Goal: Task Accomplishment & Management: Complete application form

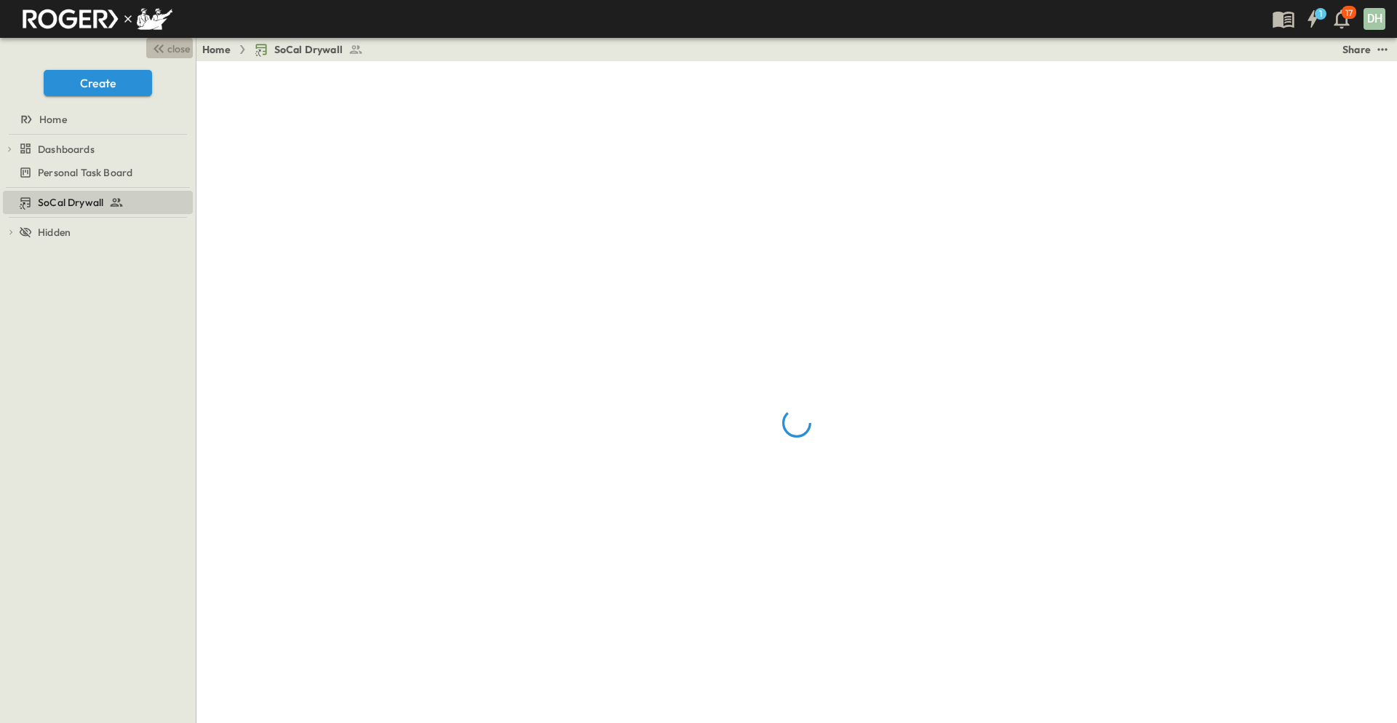
click at [172, 54] on span "close" at bounding box center [178, 48] width 23 height 15
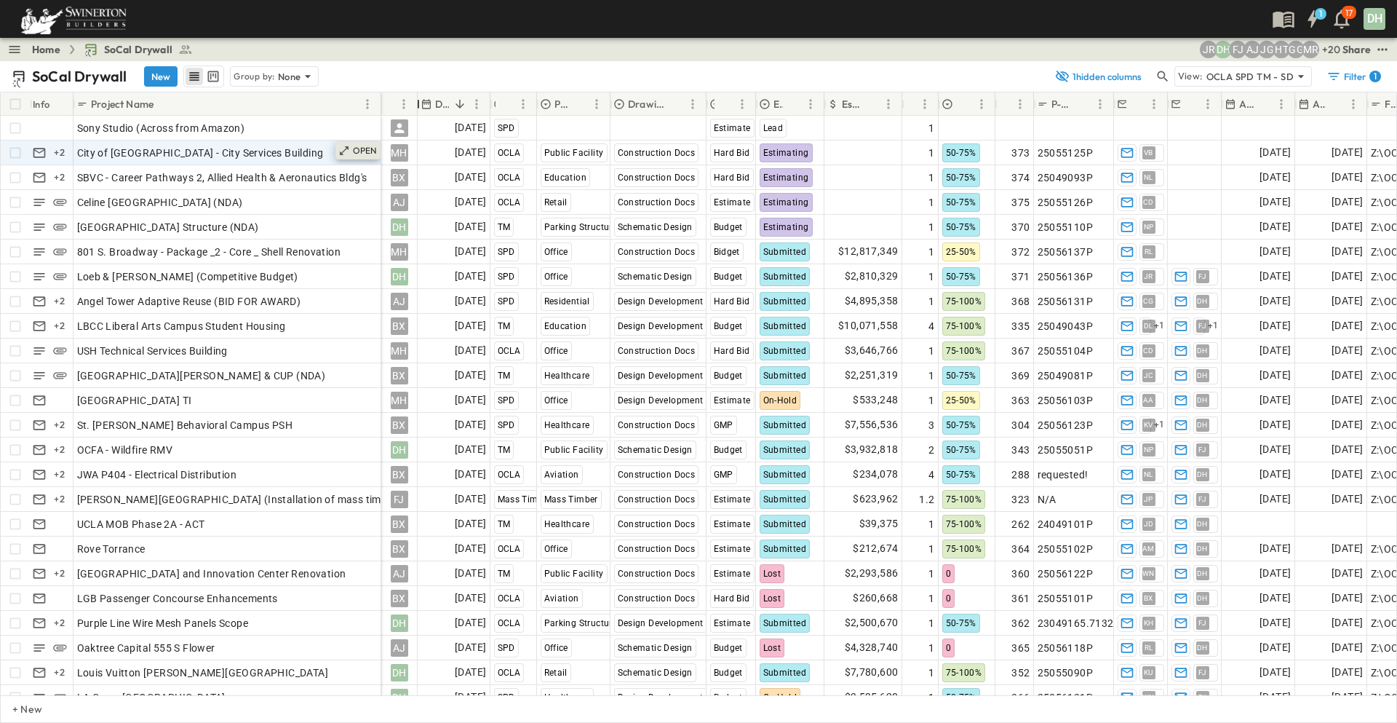
drag, startPoint x: 509, startPoint y: 101, endPoint x: 349, endPoint y: 145, distance: 165.2
click at [407, 114] on div "Owner" at bounding box center [399, 103] width 36 height 23
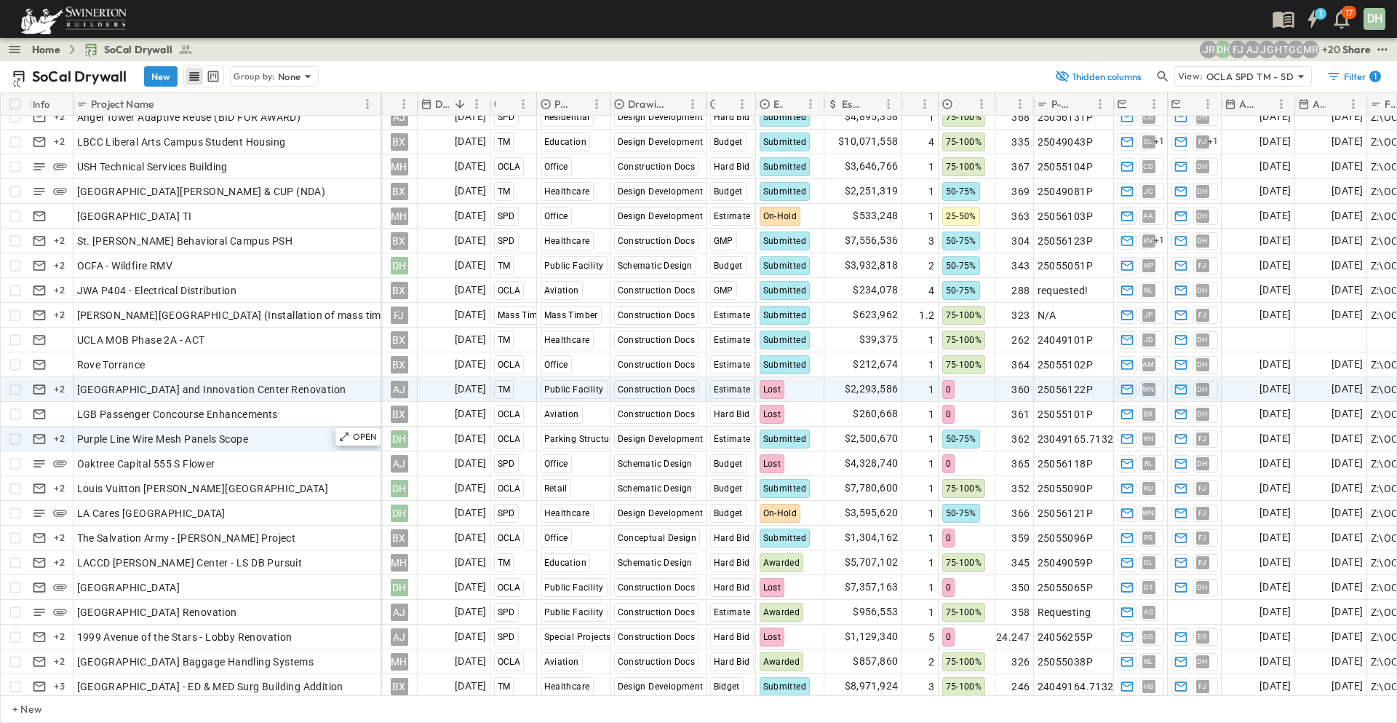
scroll to position [218, 0]
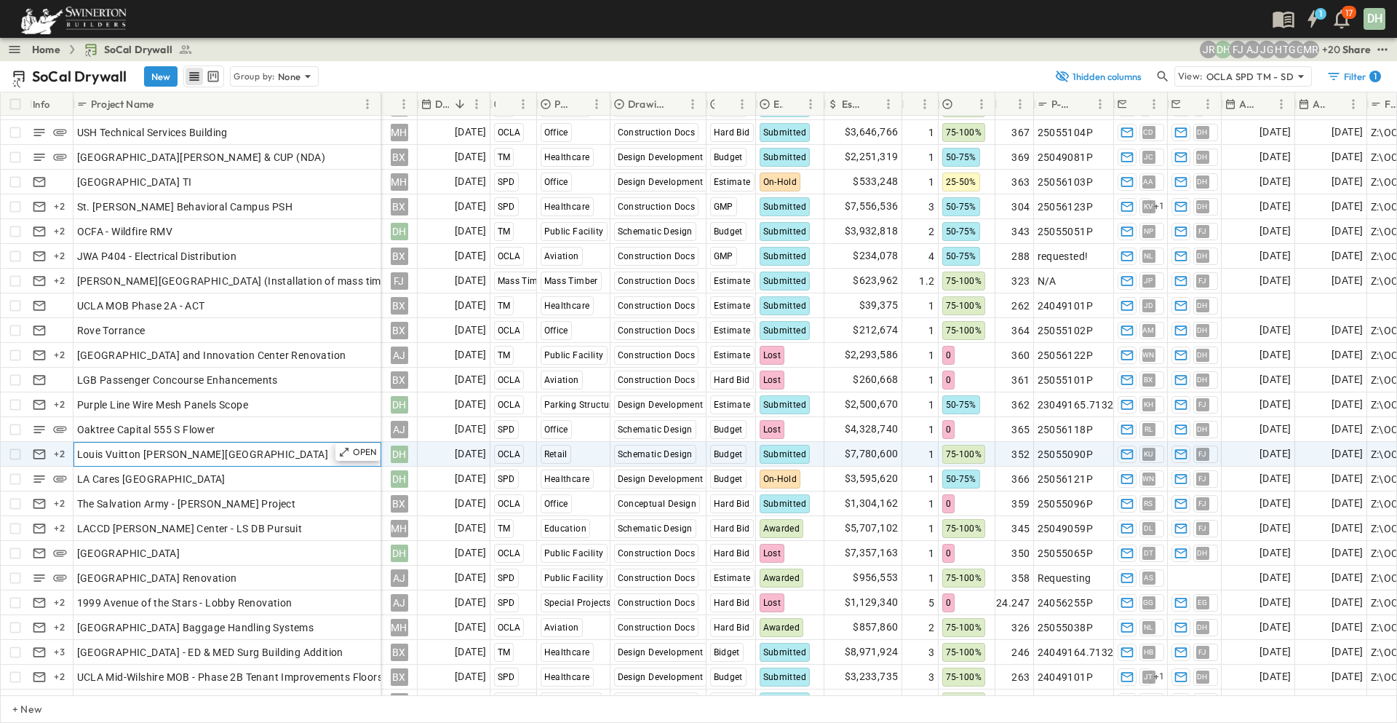
click at [266, 453] on div "Louis Vuitton [PERSON_NAME][GEOGRAPHIC_DATA]" at bounding box center [227, 454] width 301 height 20
click at [783, 458] on span "Submitted" at bounding box center [785, 454] width 44 height 10
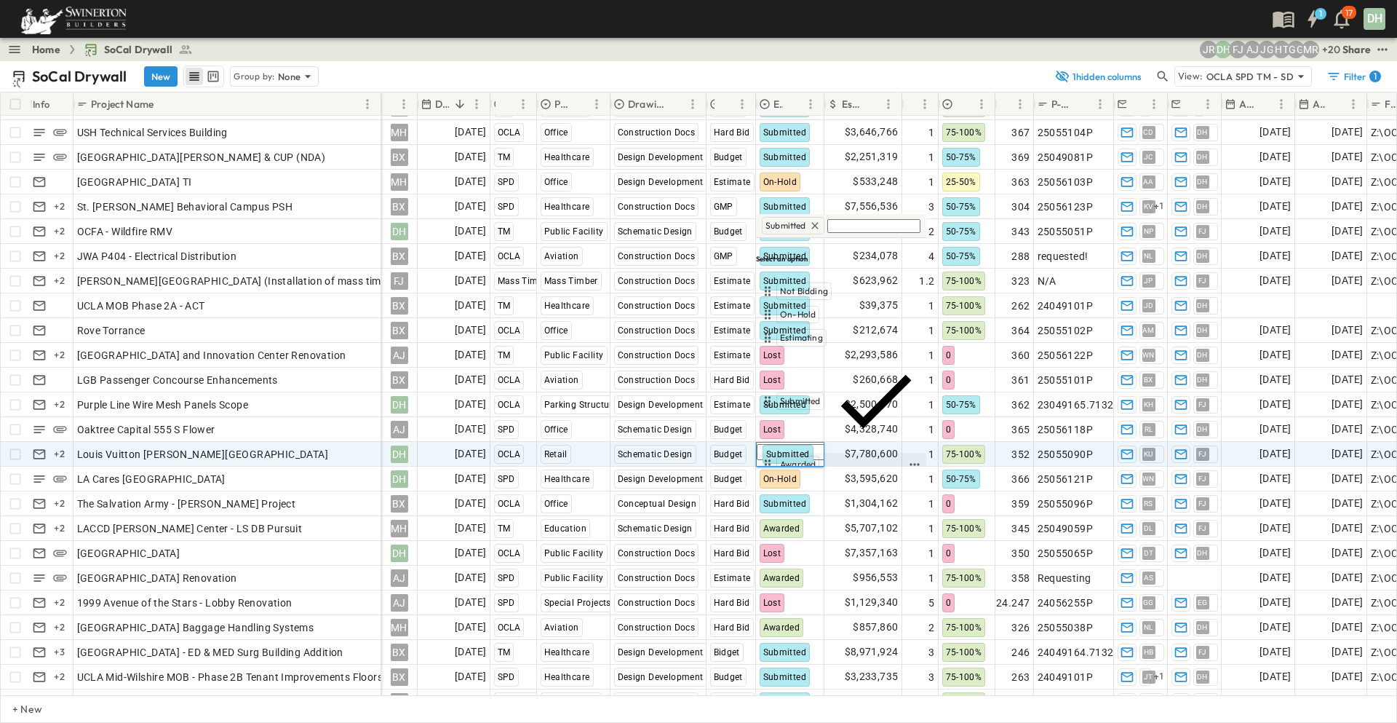
click at [806, 458] on span "Awarded" at bounding box center [798, 464] width 36 height 12
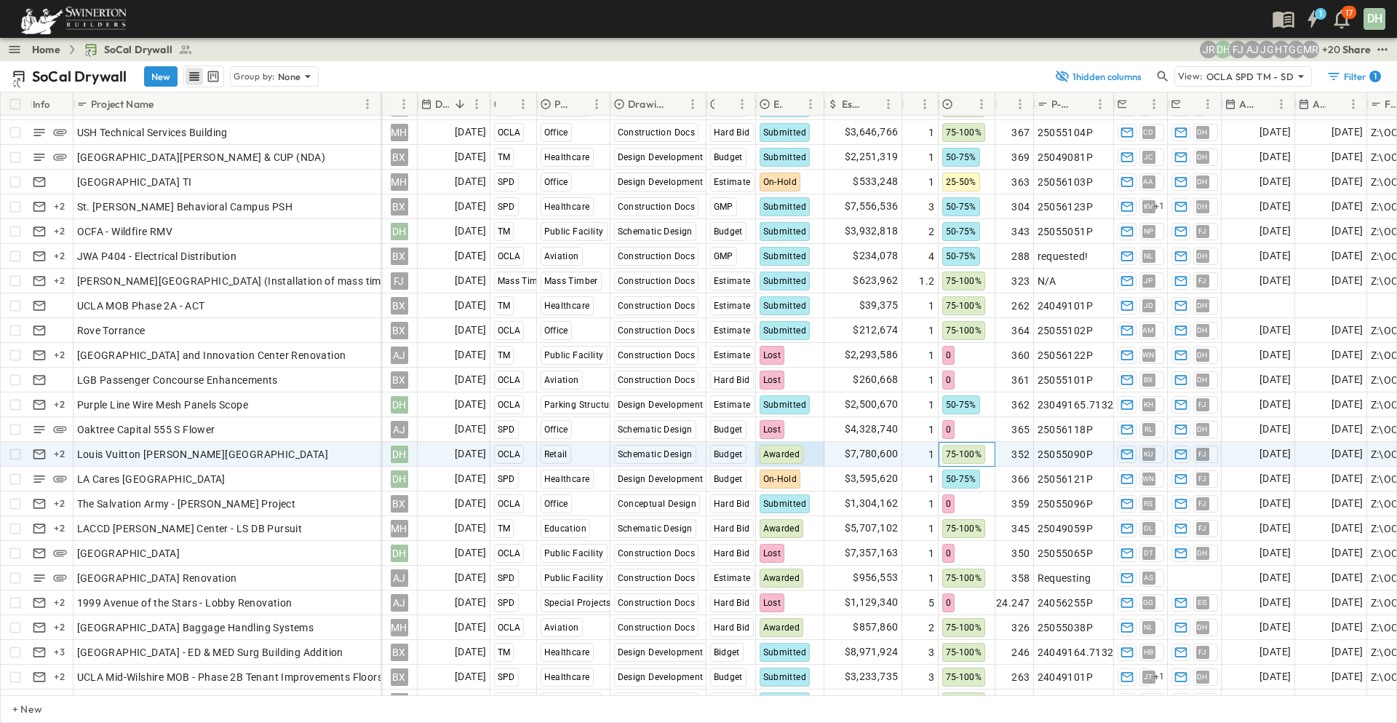
click at [960, 450] on span "75-100%" at bounding box center [964, 454] width 36 height 10
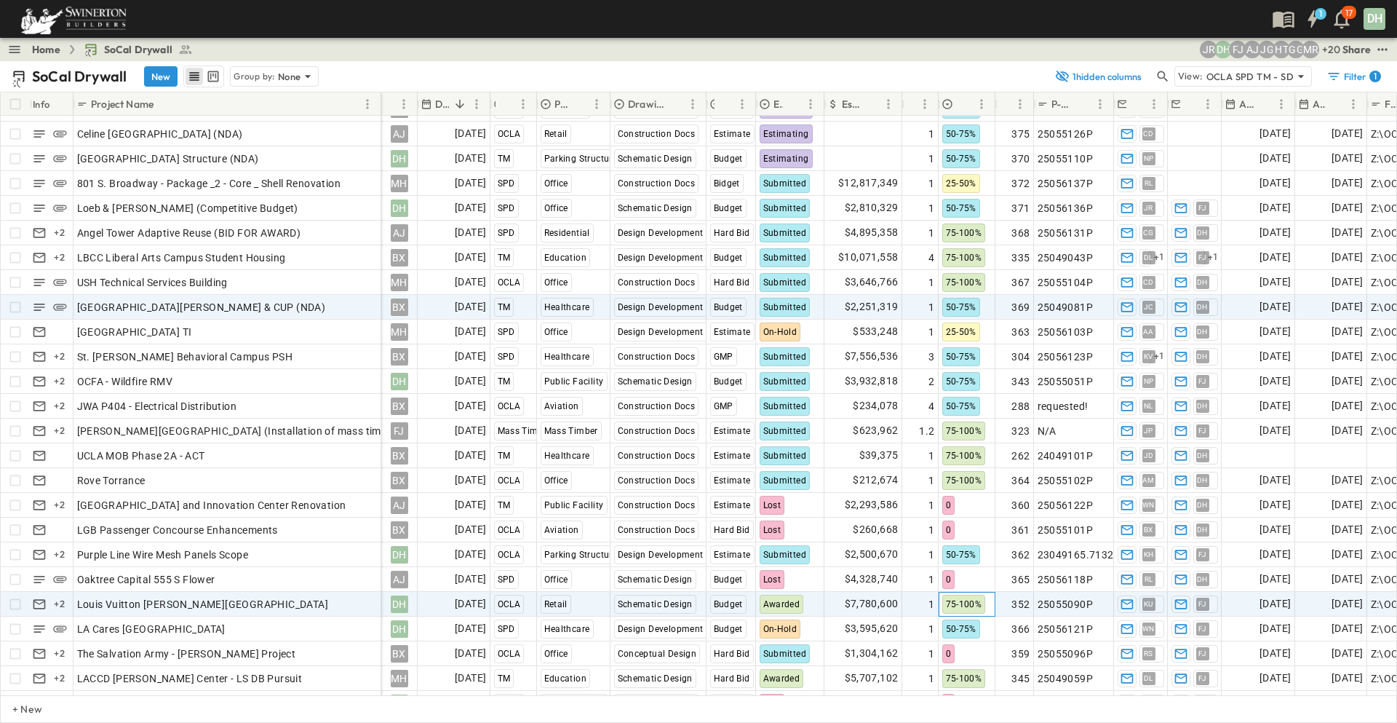
scroll to position [0, 0]
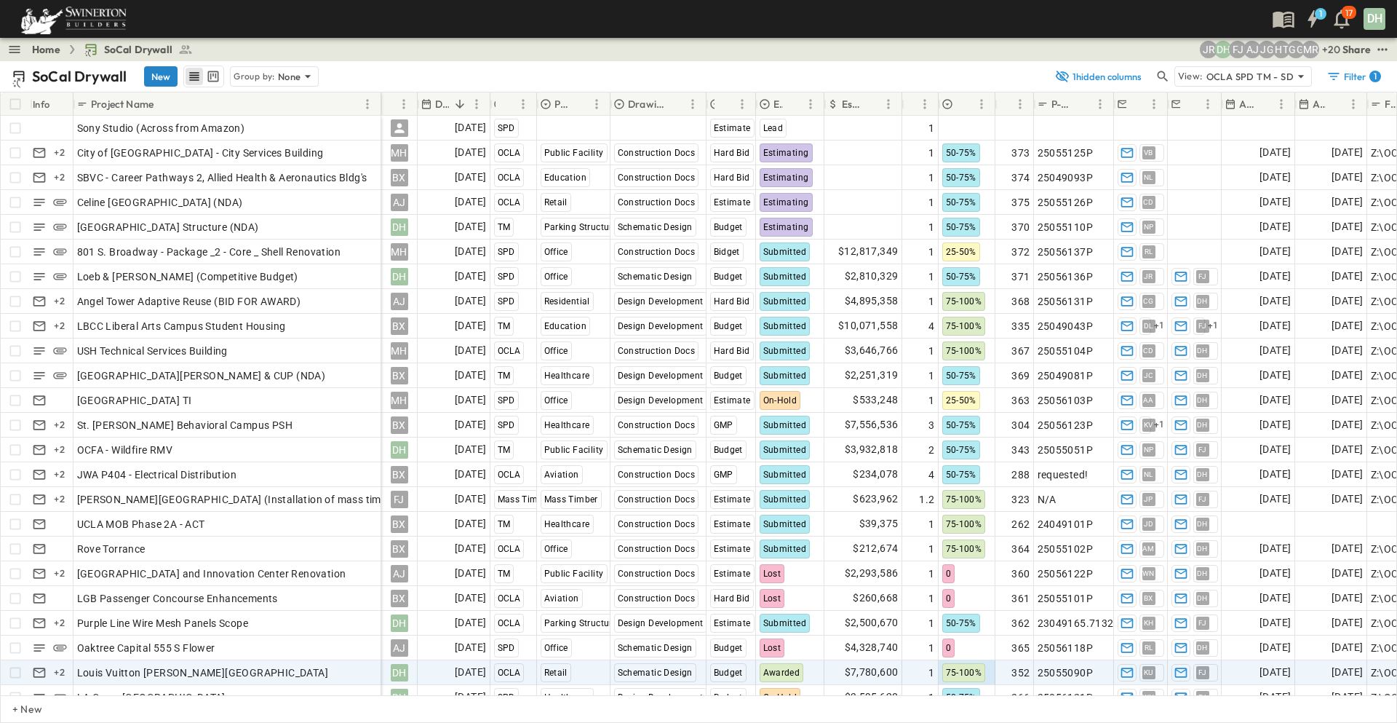
click at [159, 77] on button "New" at bounding box center [160, 76] width 33 height 20
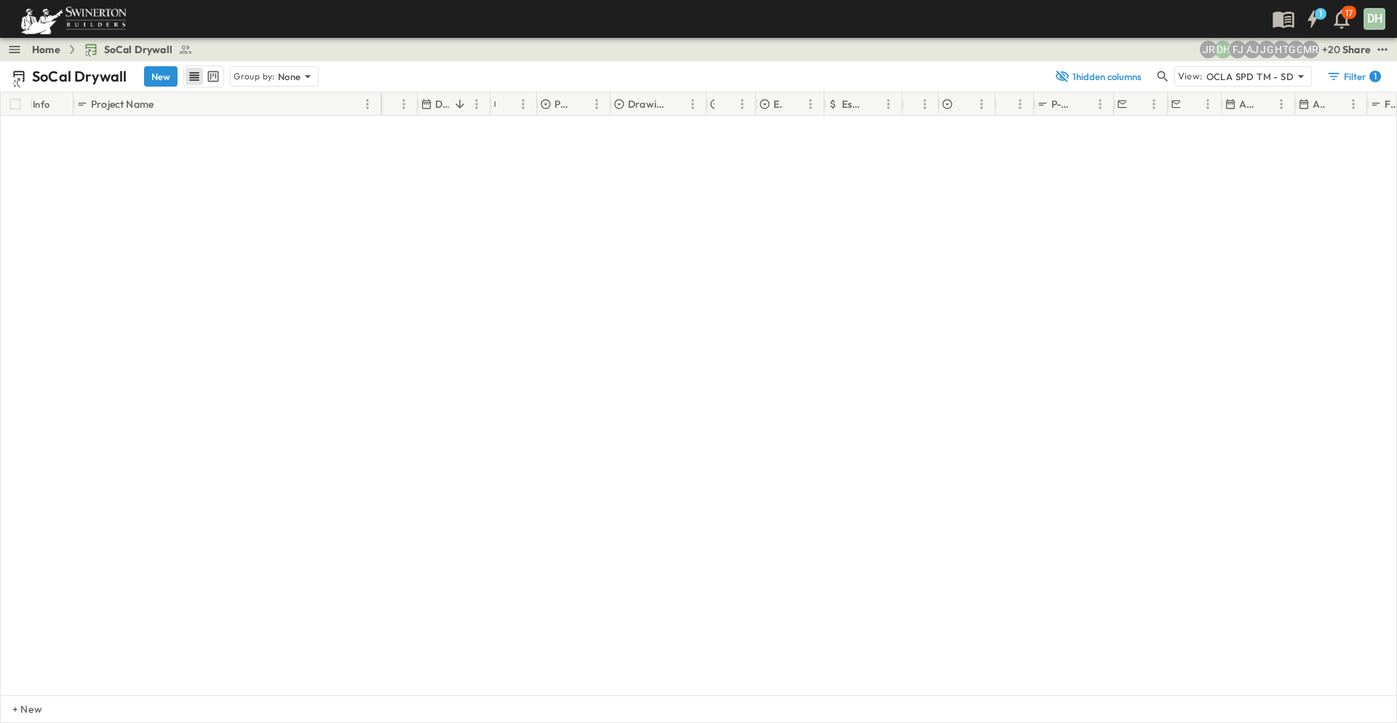
scroll to position [5666, 0]
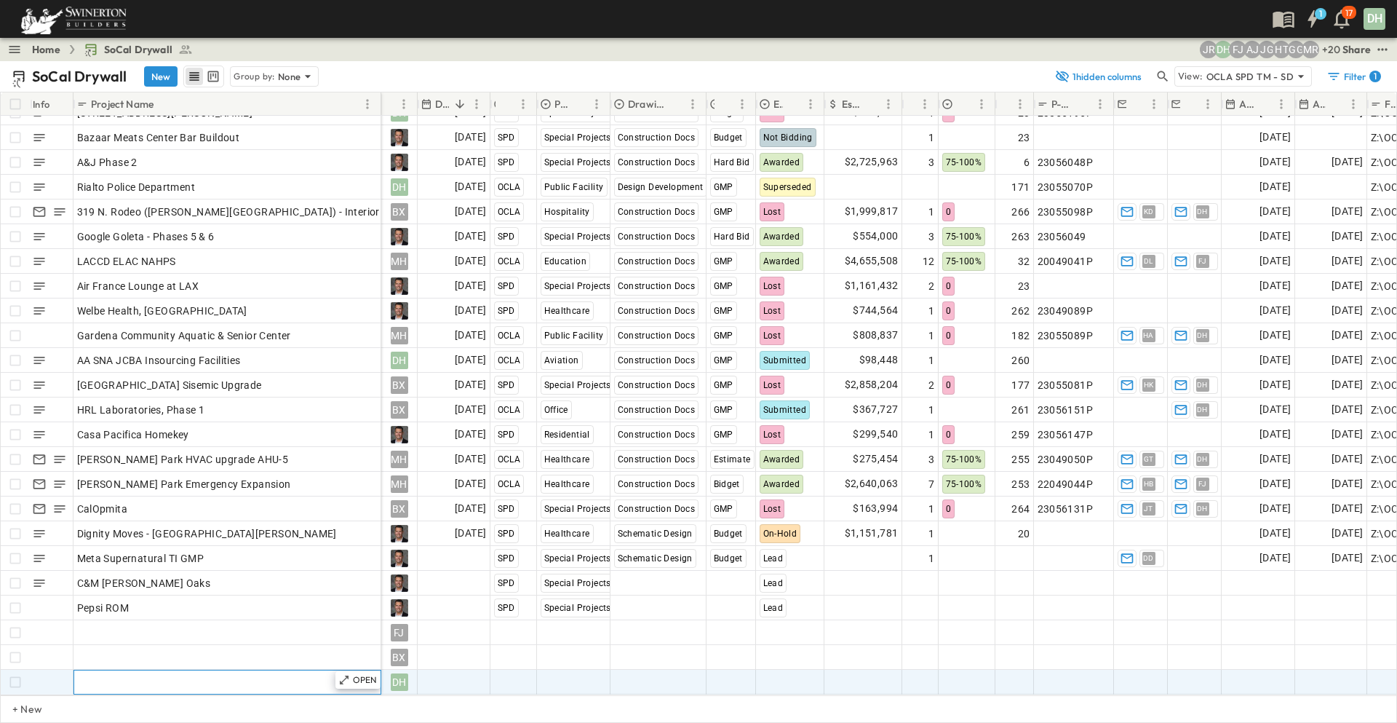
click at [313, 672] on div "Add Name" at bounding box center [227, 682] width 301 height 20
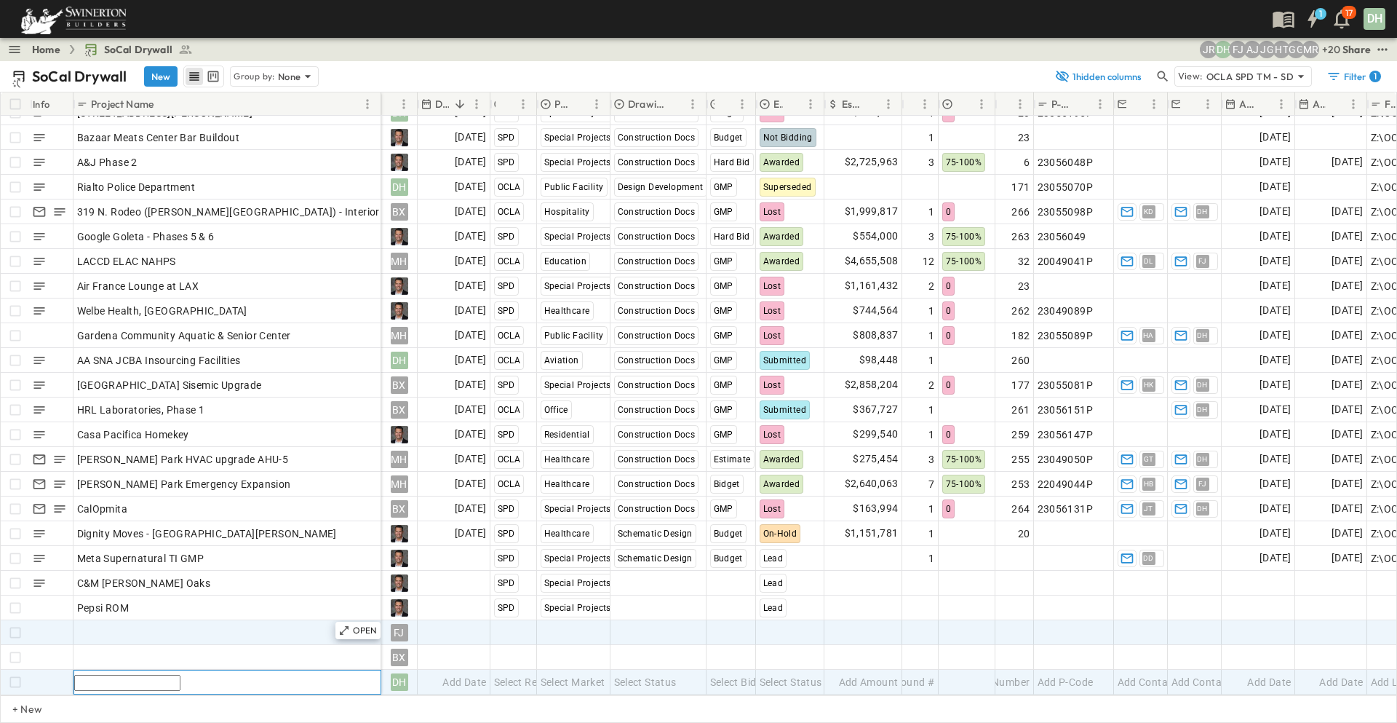
paste input "**********"
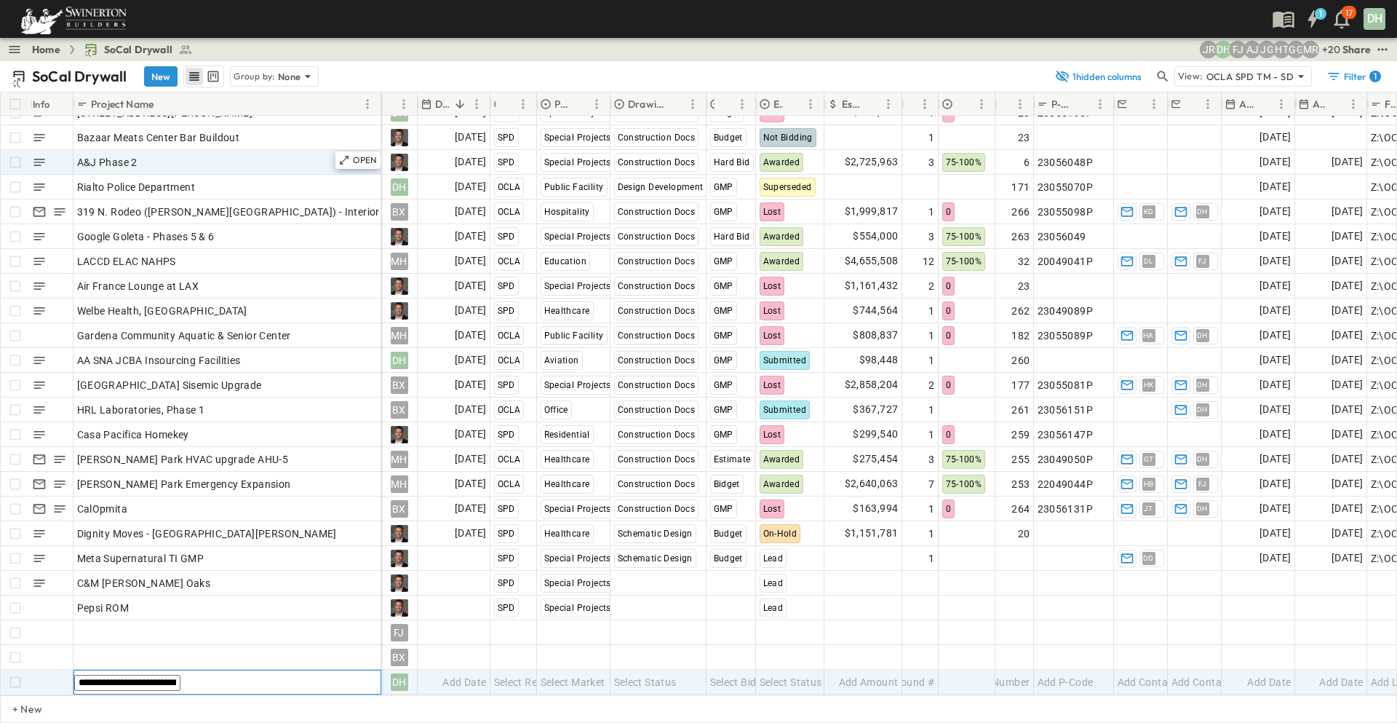
type input "**********"
click at [449, 679] on div "Add Date" at bounding box center [453, 681] width 71 height 23
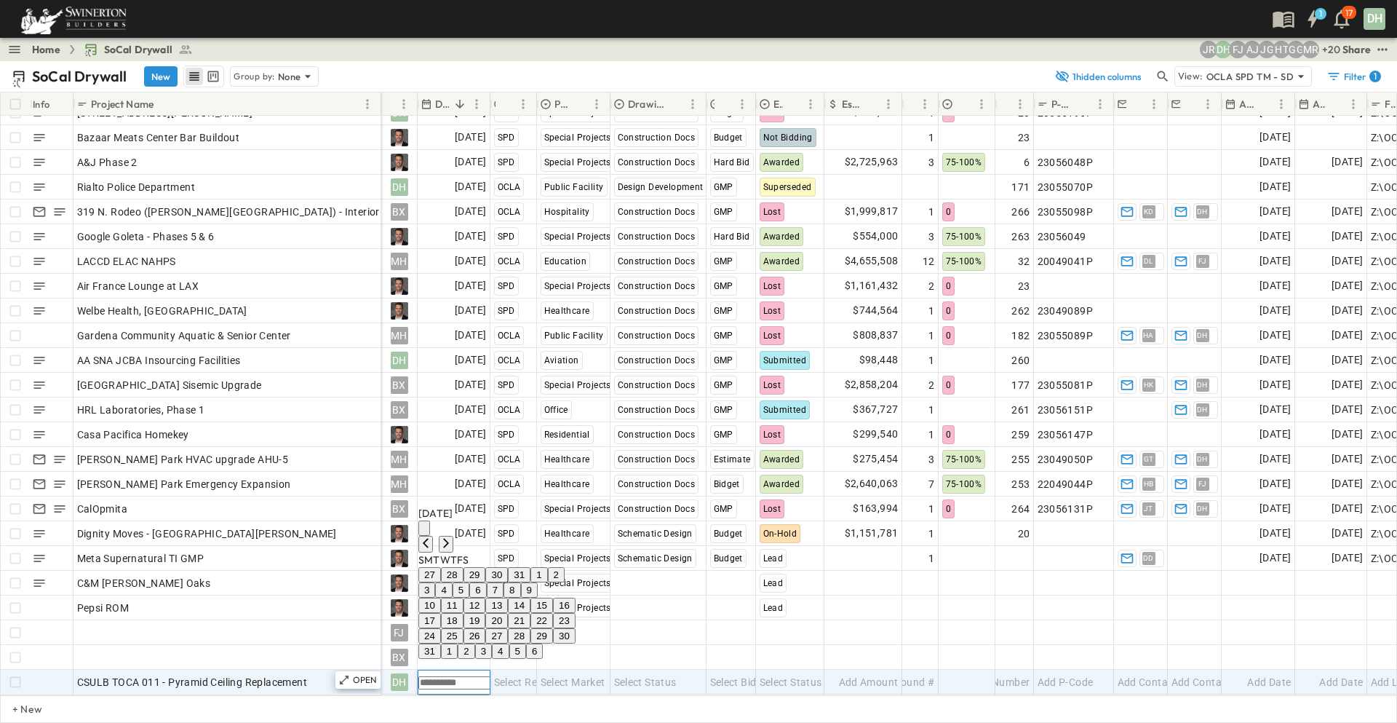
click at [492, 643] on button "3" at bounding box center [483, 650] width 17 height 15
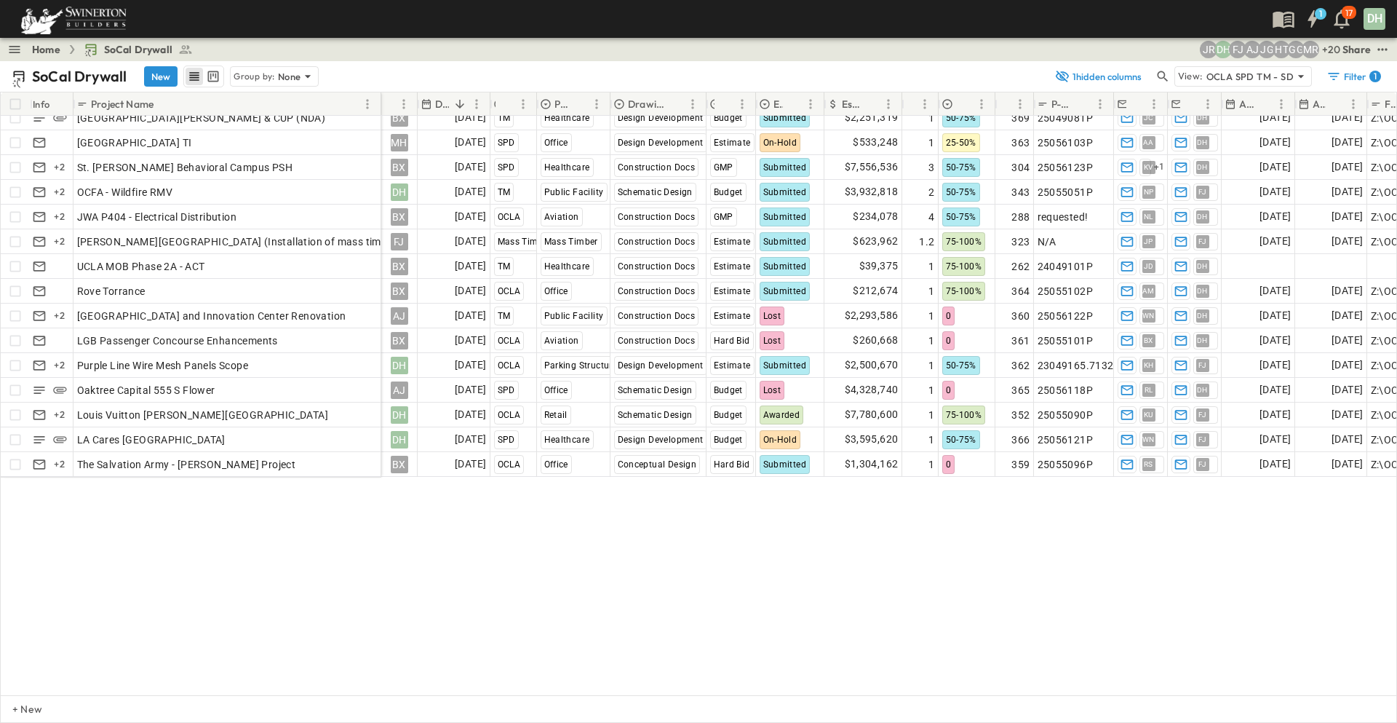
scroll to position [0, 0]
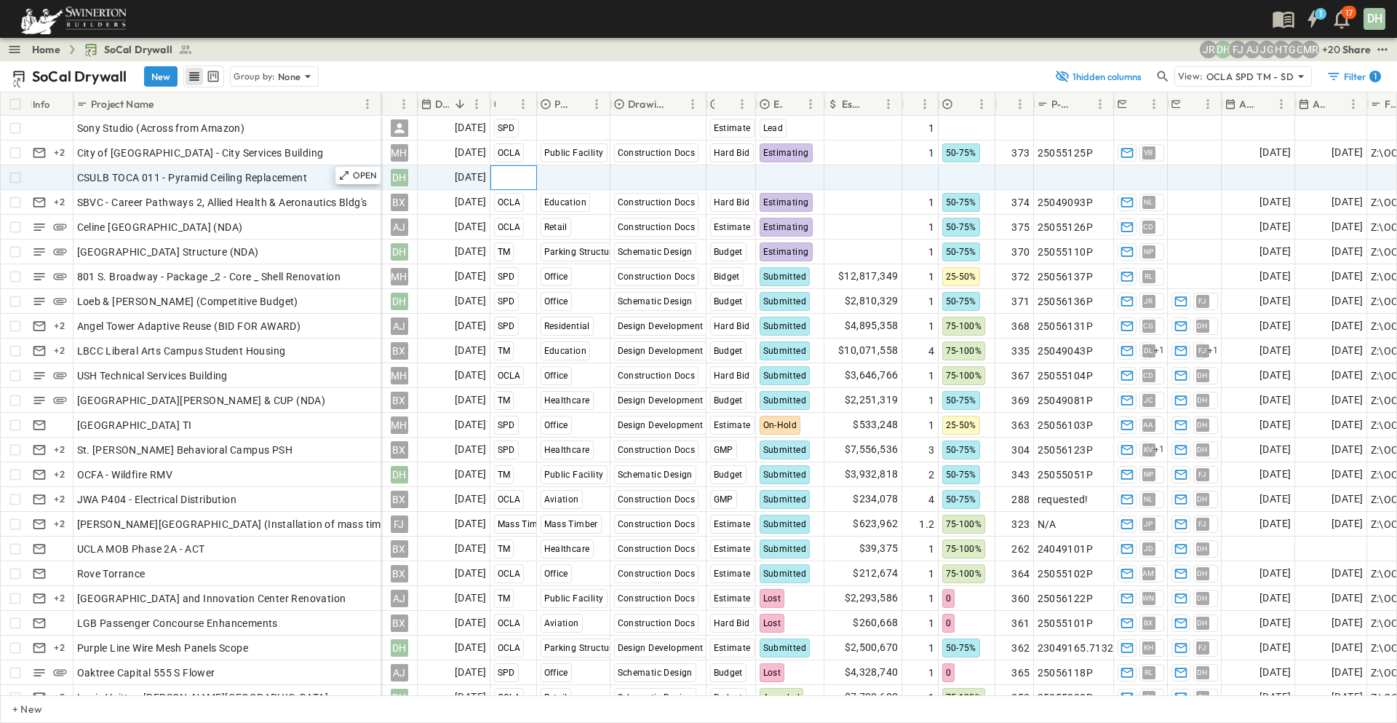
click at [507, 180] on span "Select Region" at bounding box center [526, 177] width 64 height 15
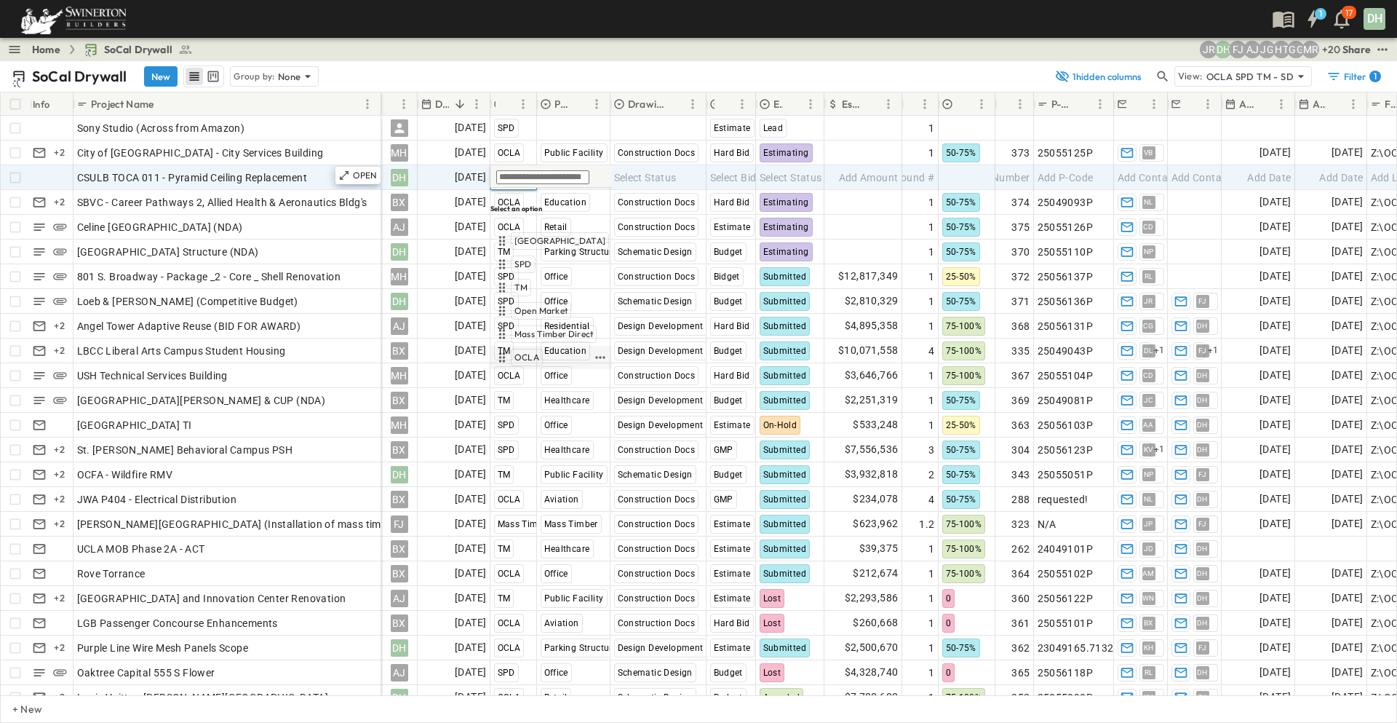
click at [527, 351] on span "OCLA" at bounding box center [526, 357] width 25 height 12
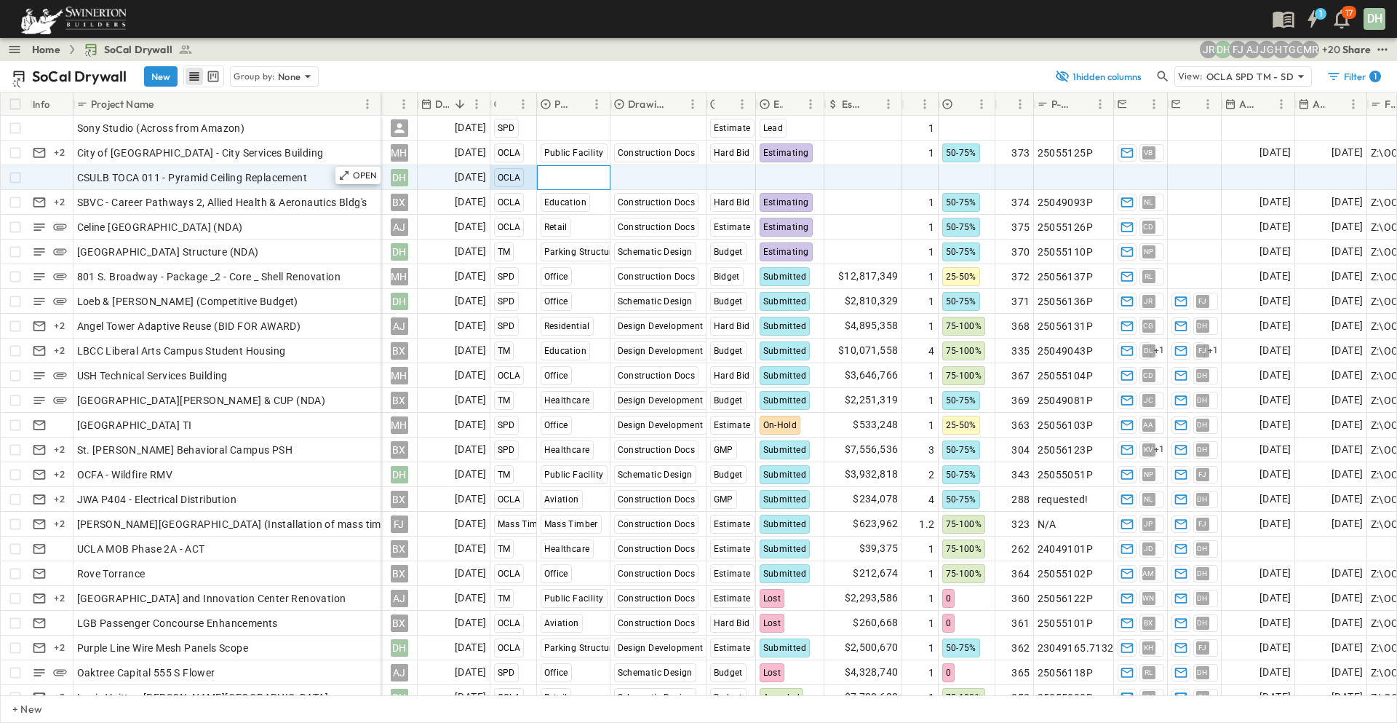
click at [587, 178] on span "Select Market" at bounding box center [573, 177] width 65 height 15
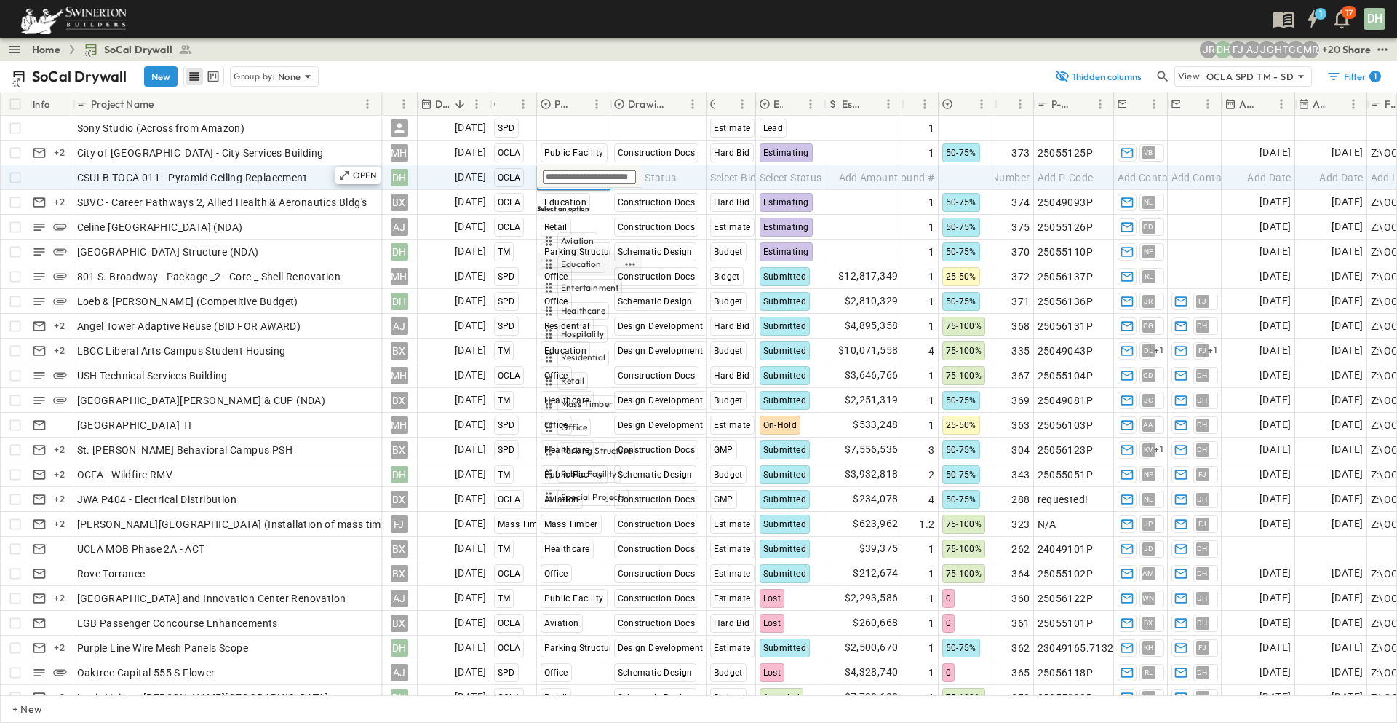
click at [575, 258] on span "Education" at bounding box center [581, 264] width 41 height 12
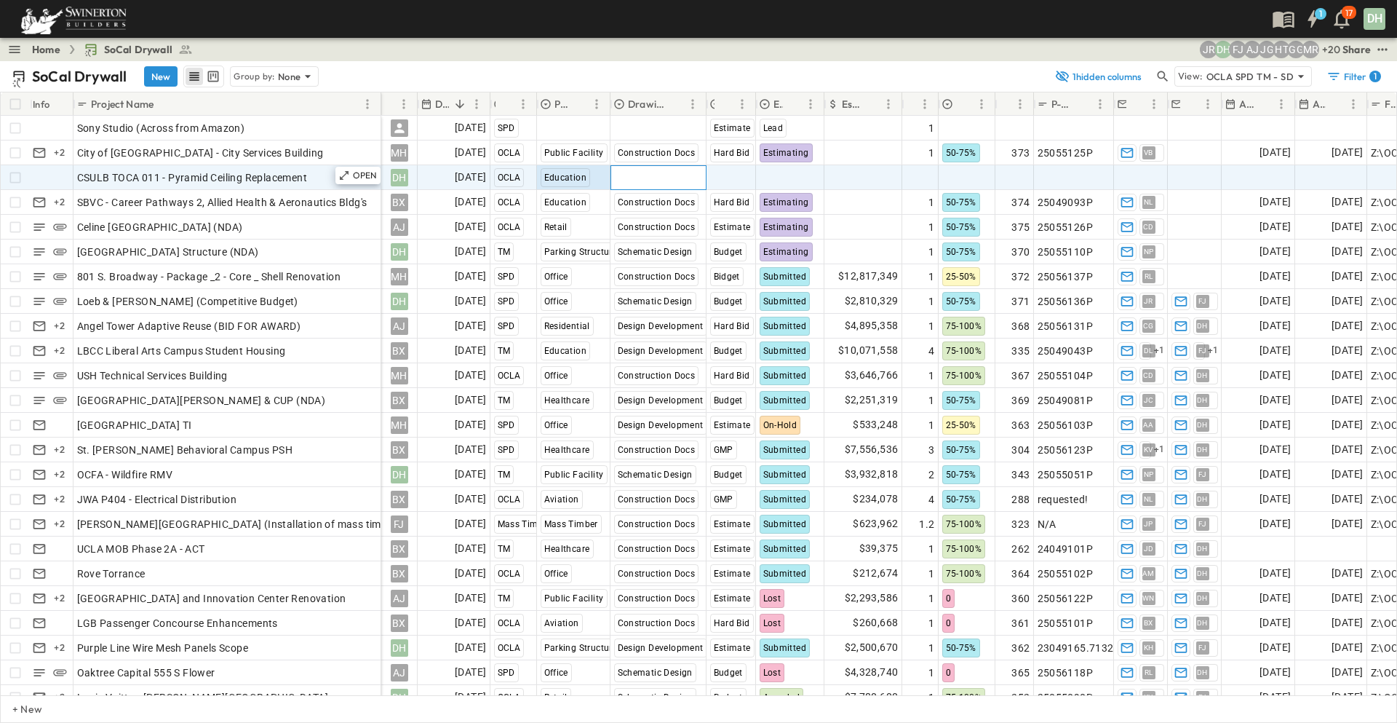
click at [642, 178] on span "Select Status" at bounding box center [645, 177] width 63 height 15
click at [722, 180] on span "Select Bid Type" at bounding box center [746, 177] width 72 height 15
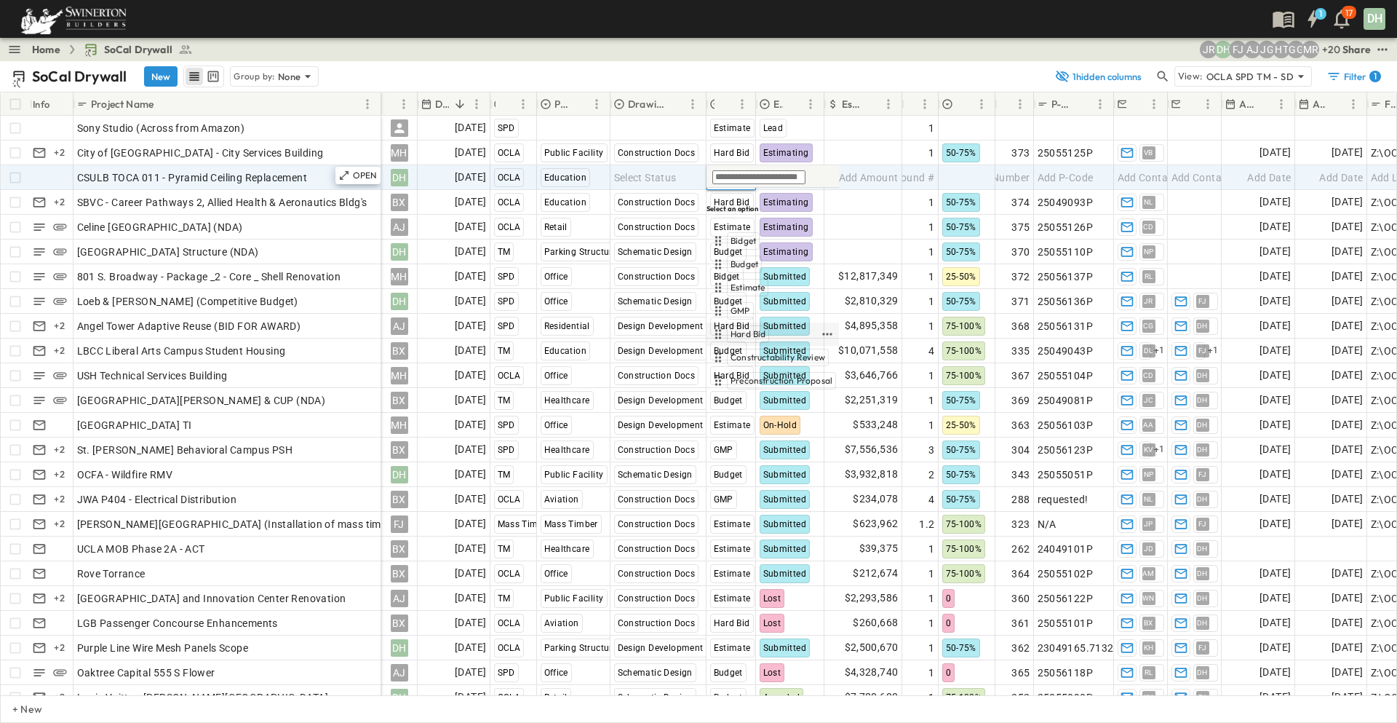
click at [743, 328] on span "Hard Bid" at bounding box center [748, 334] width 35 height 12
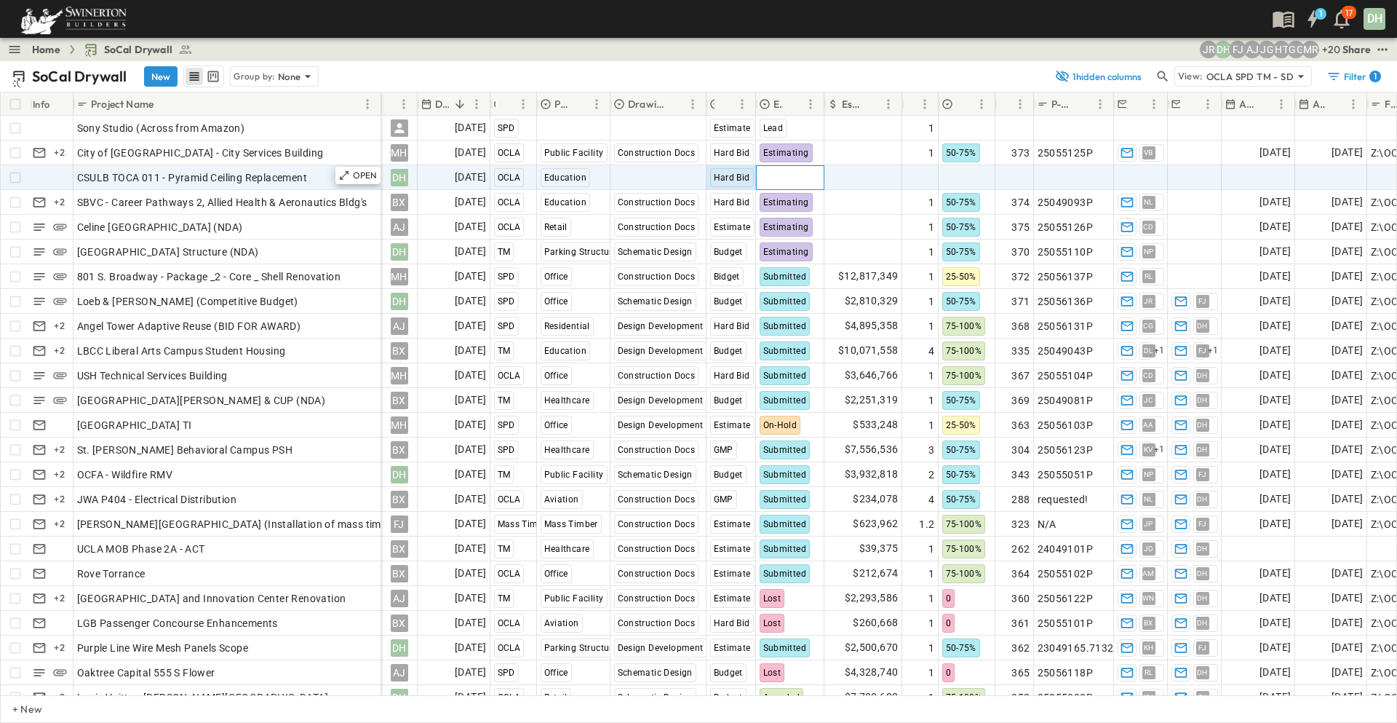
click at [787, 177] on span "Select Status" at bounding box center [791, 177] width 63 height 15
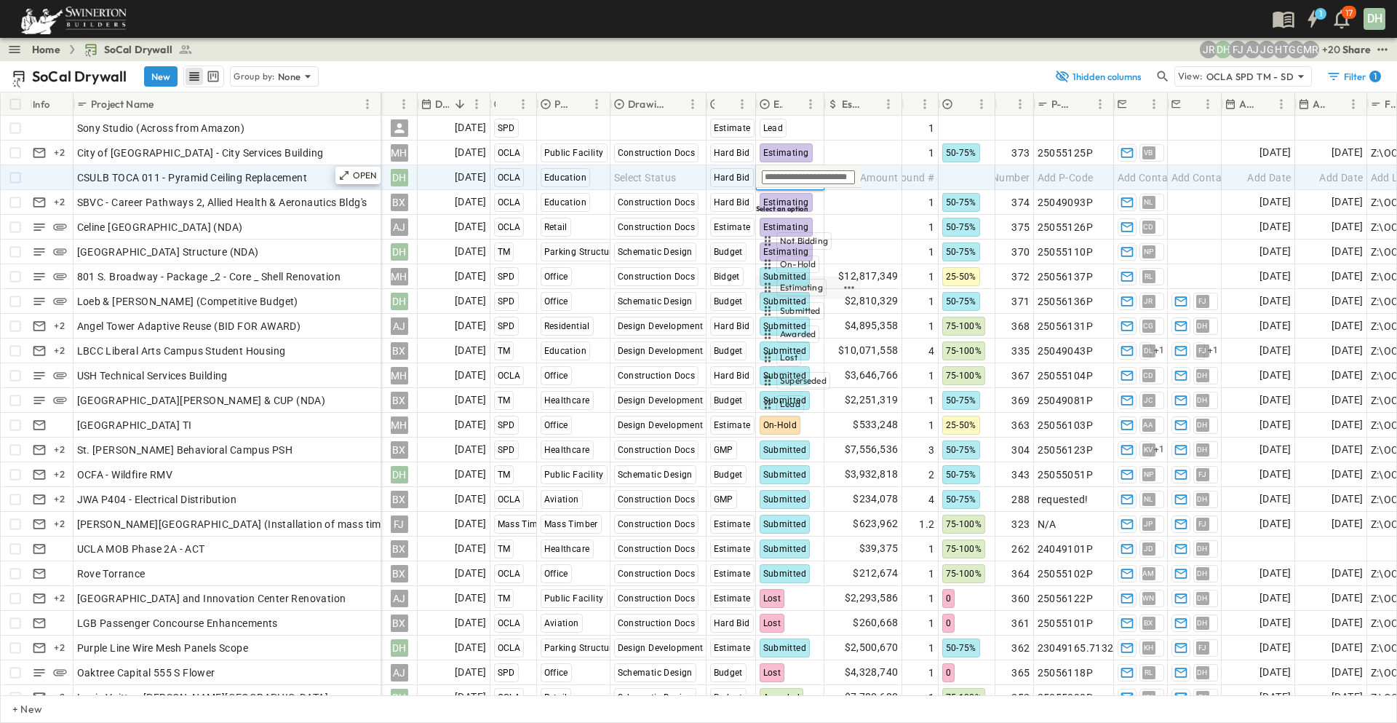
click at [794, 282] on span "Estimating" at bounding box center [801, 288] width 43 height 12
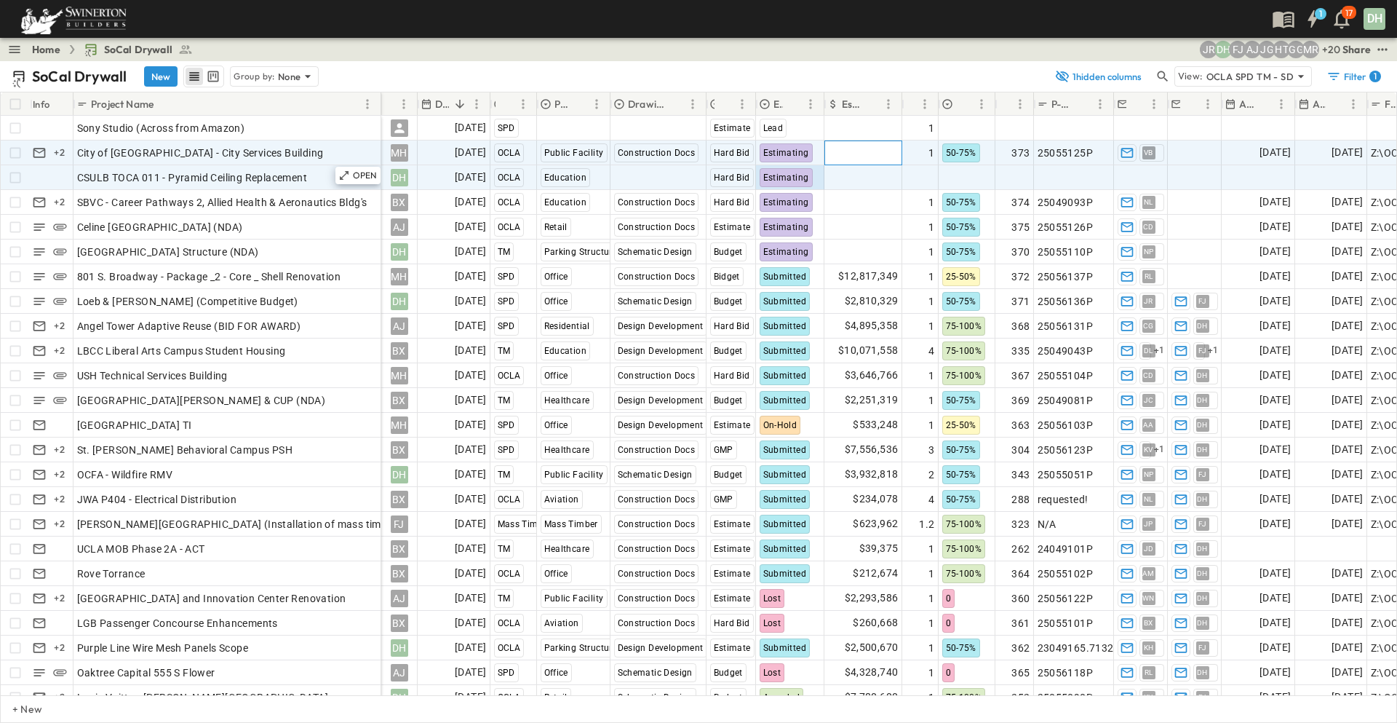
click at [862, 151] on span "Add Amount" at bounding box center [869, 153] width 60 height 15
click at [650, 182] on span "Select Status" at bounding box center [645, 177] width 63 height 15
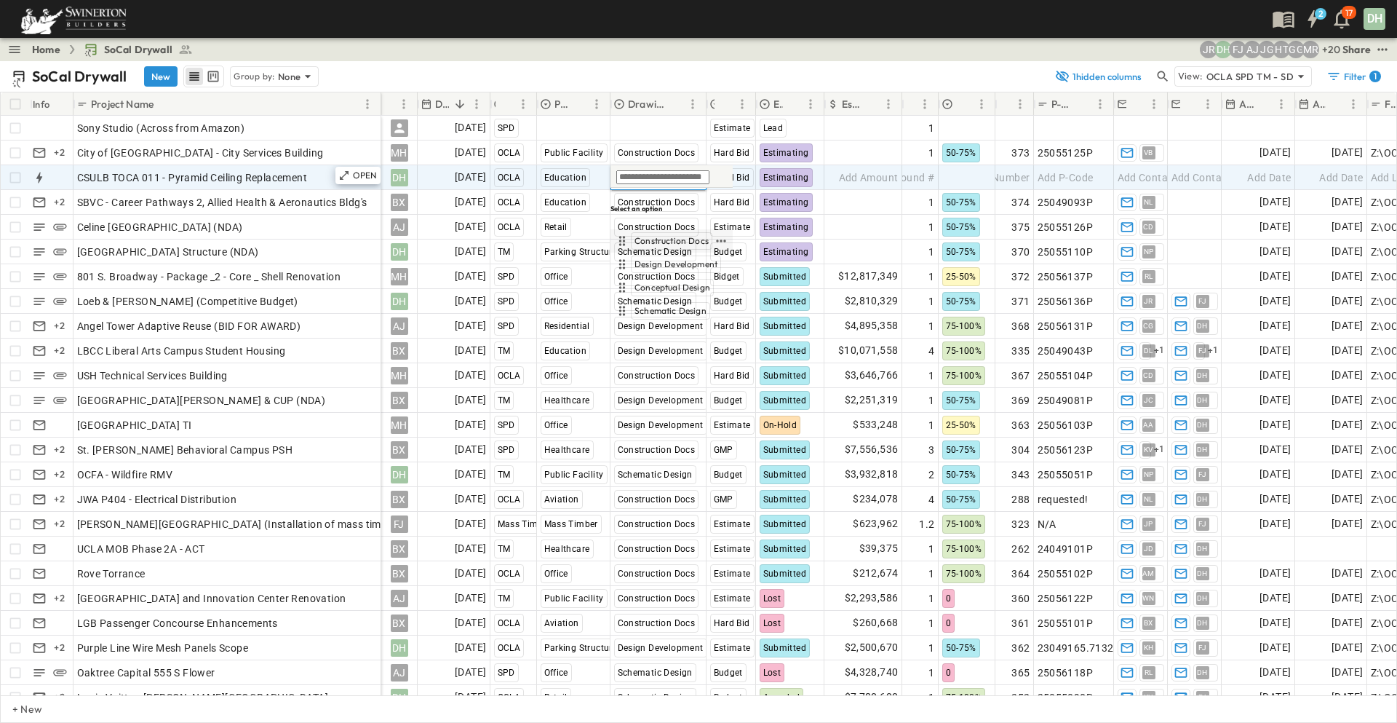
click at [664, 235] on span "Construction Docs" at bounding box center [672, 241] width 74 height 12
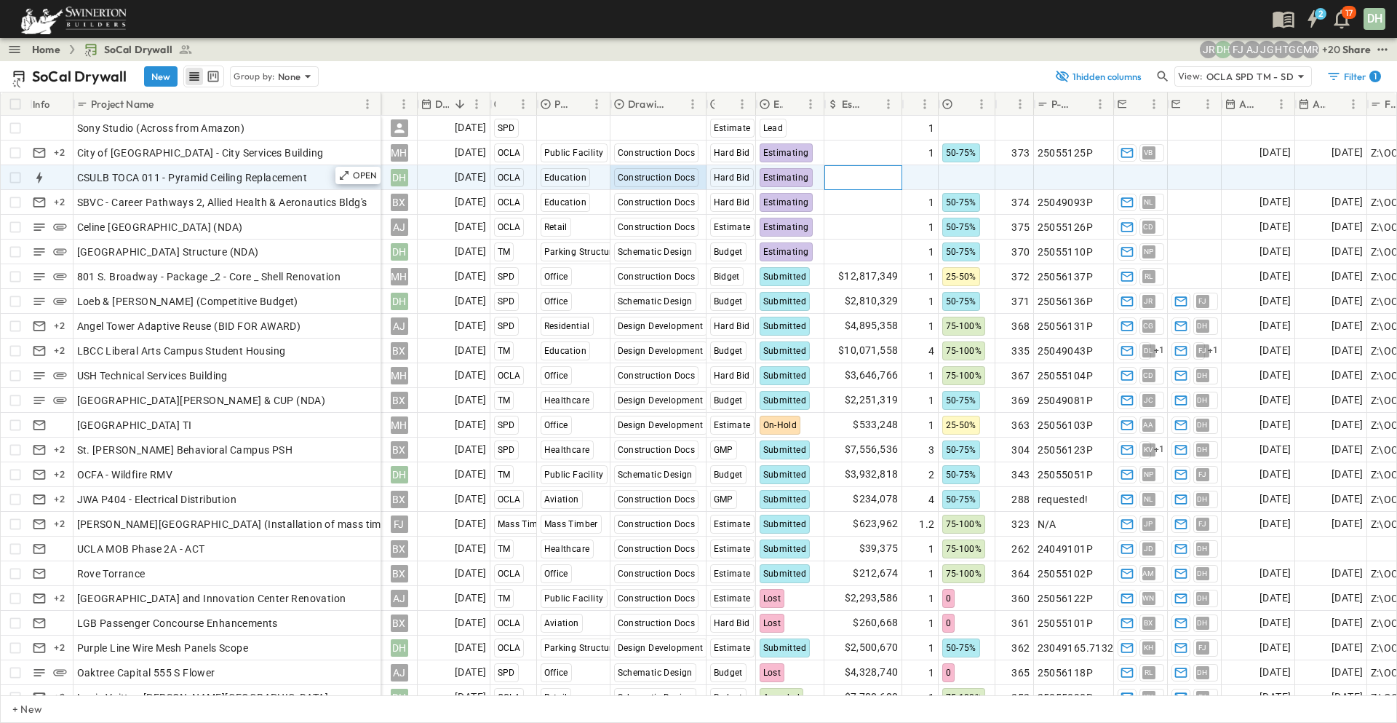
click at [863, 178] on span "Add Amount" at bounding box center [869, 177] width 60 height 15
click at [922, 181] on span "Add Round #" at bounding box center [903, 177] width 62 height 15
type input "*"
click at [929, 173] on input "*" at bounding box center [956, 178] width 106 height 16
click at [954, 171] on div at bounding box center [966, 177] width 55 height 23
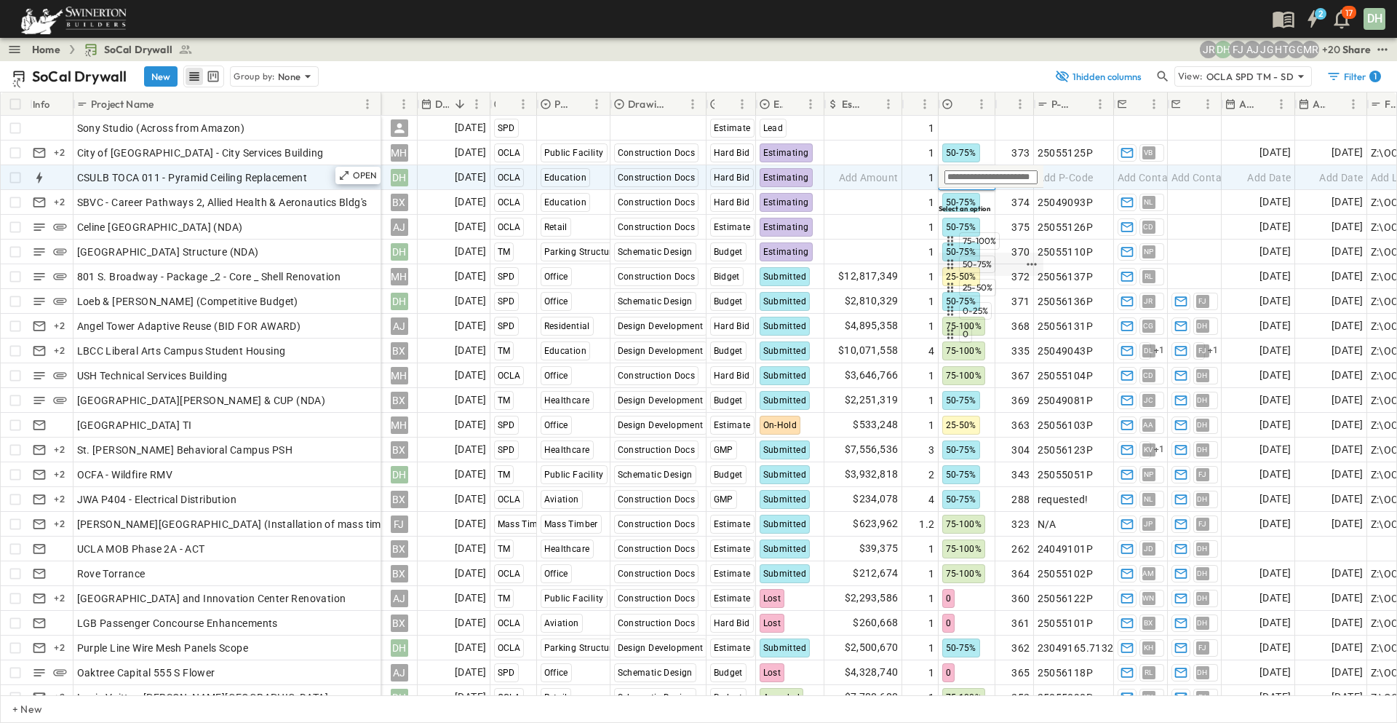
click at [982, 258] on span "50-75%" at bounding box center [977, 264] width 29 height 12
click at [1014, 178] on span "Add Number" at bounding box center [1001, 177] width 60 height 15
click at [1067, 180] on span "Add P-Code" at bounding box center [1066, 177] width 56 height 15
click at [1149, 180] on span "Add Contact" at bounding box center [1148, 177] width 60 height 15
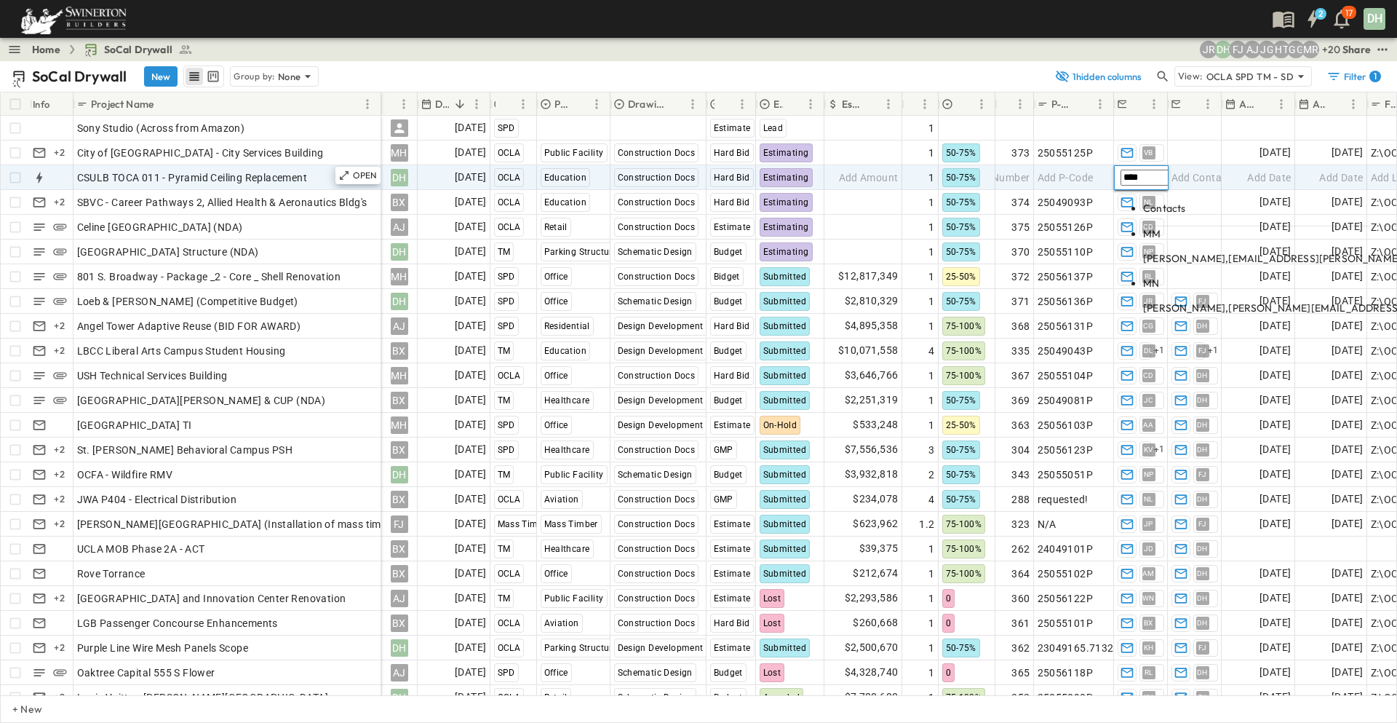
type input "****"
click at [1158, 251] on p "[PERSON_NAME], [PERSON_NAME][EMAIL_ADDRESS][PERSON_NAME][PERSON_NAME][DOMAIN_NA…" at bounding box center [1397, 258] width 508 height 15
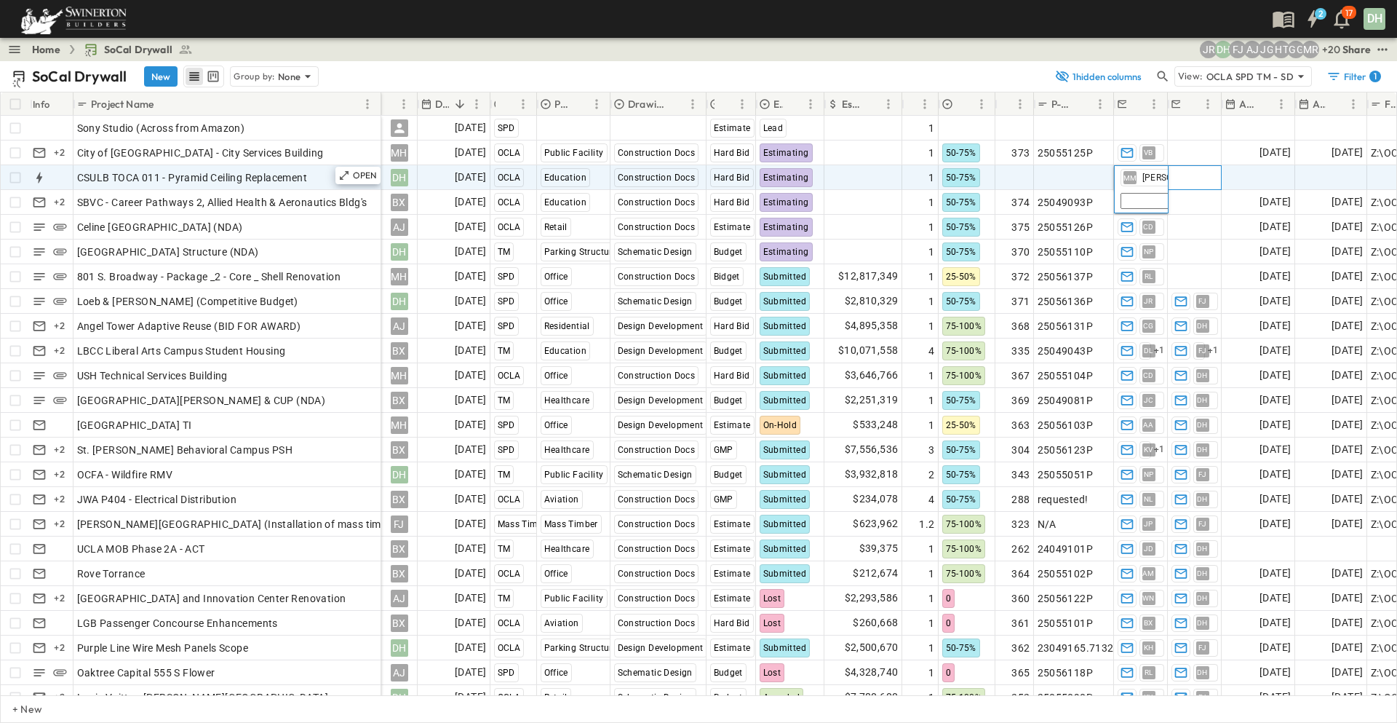
click at [1193, 180] on span "Add Contact" at bounding box center [1202, 177] width 60 height 15
click at [1242, 178] on div "Add Date" at bounding box center [1258, 177] width 72 height 23
click at [1324, 178] on span "Add Date" at bounding box center [1341, 177] width 44 height 15
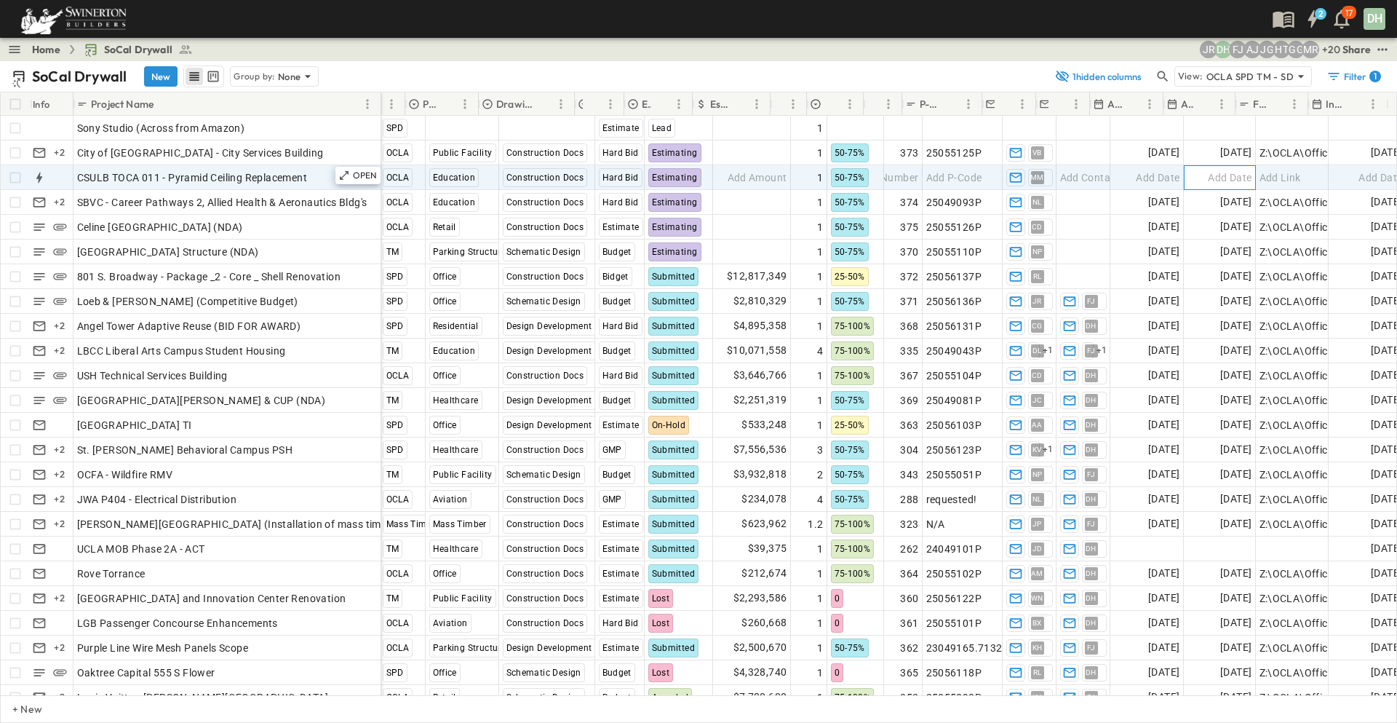
scroll to position [0, 132]
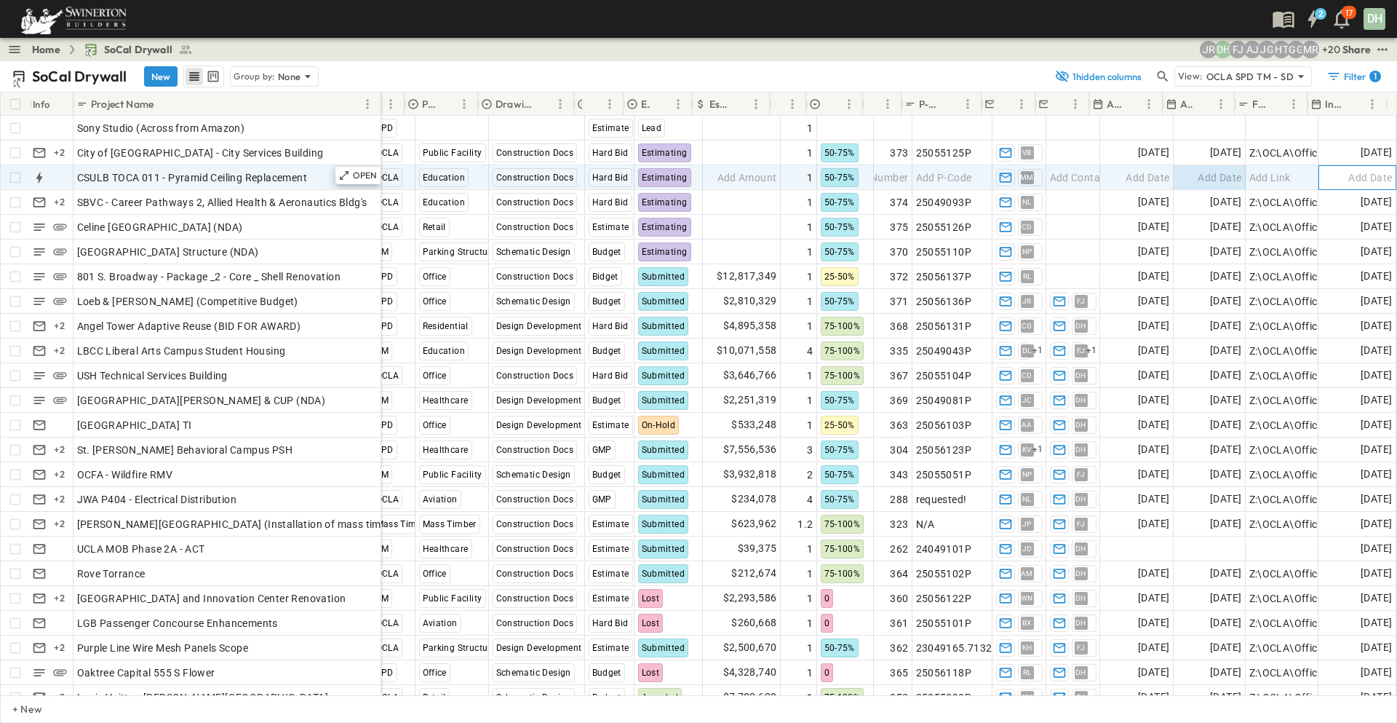
click at [1324, 178] on div "Add Date" at bounding box center [1357, 177] width 76 height 23
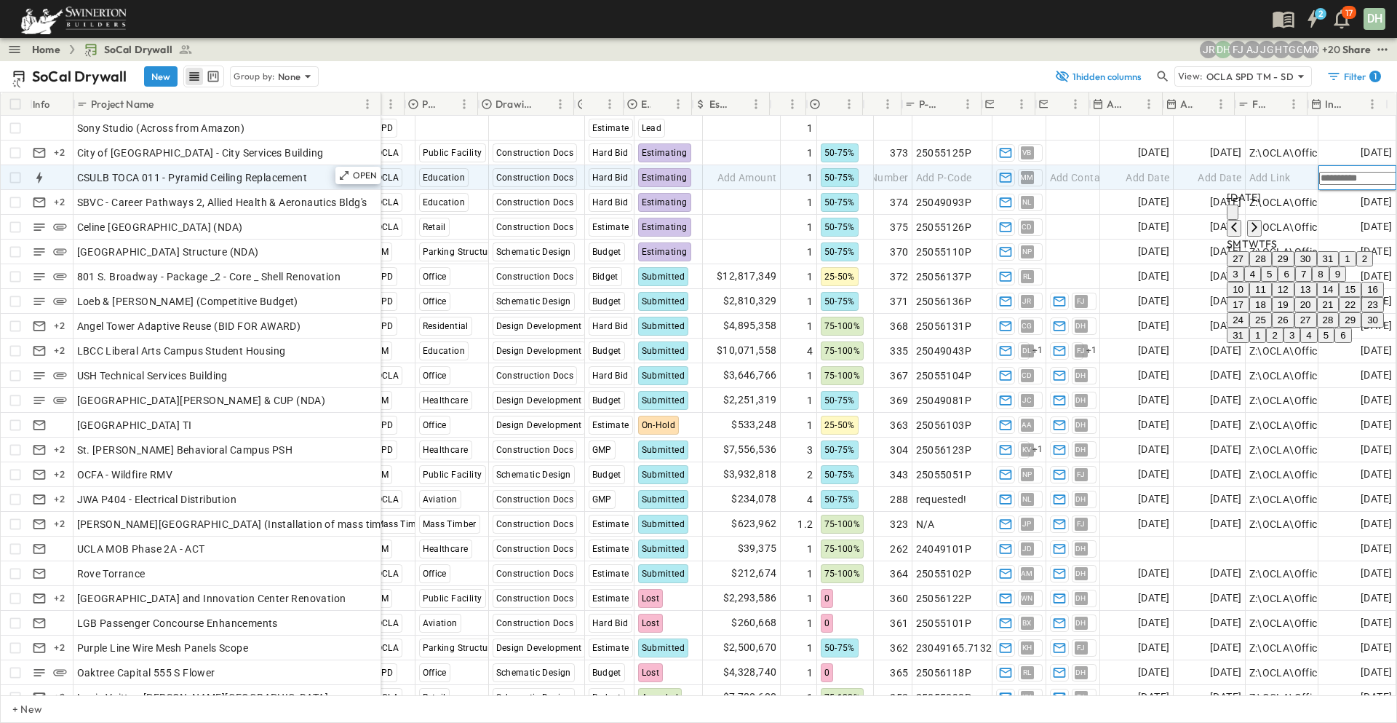
click at [1294, 312] on button "20" at bounding box center [1305, 304] width 23 height 15
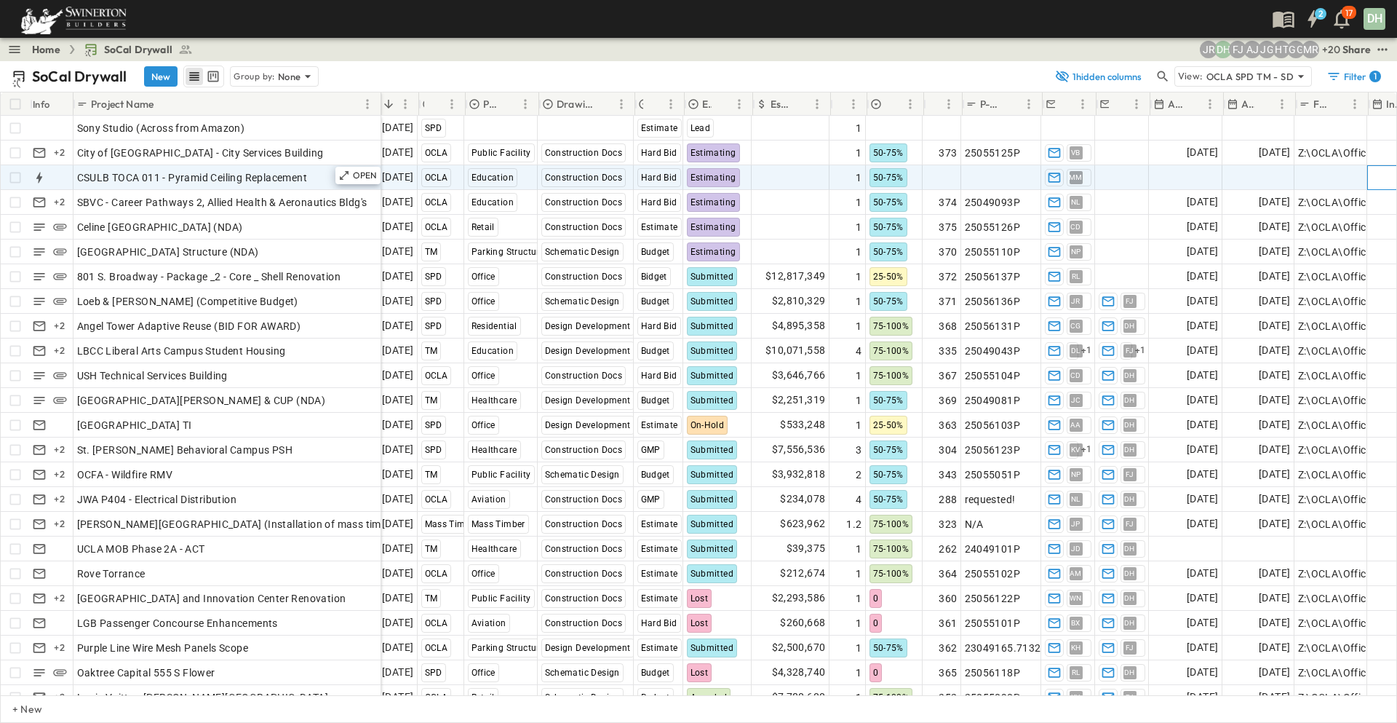
scroll to position [0, 0]
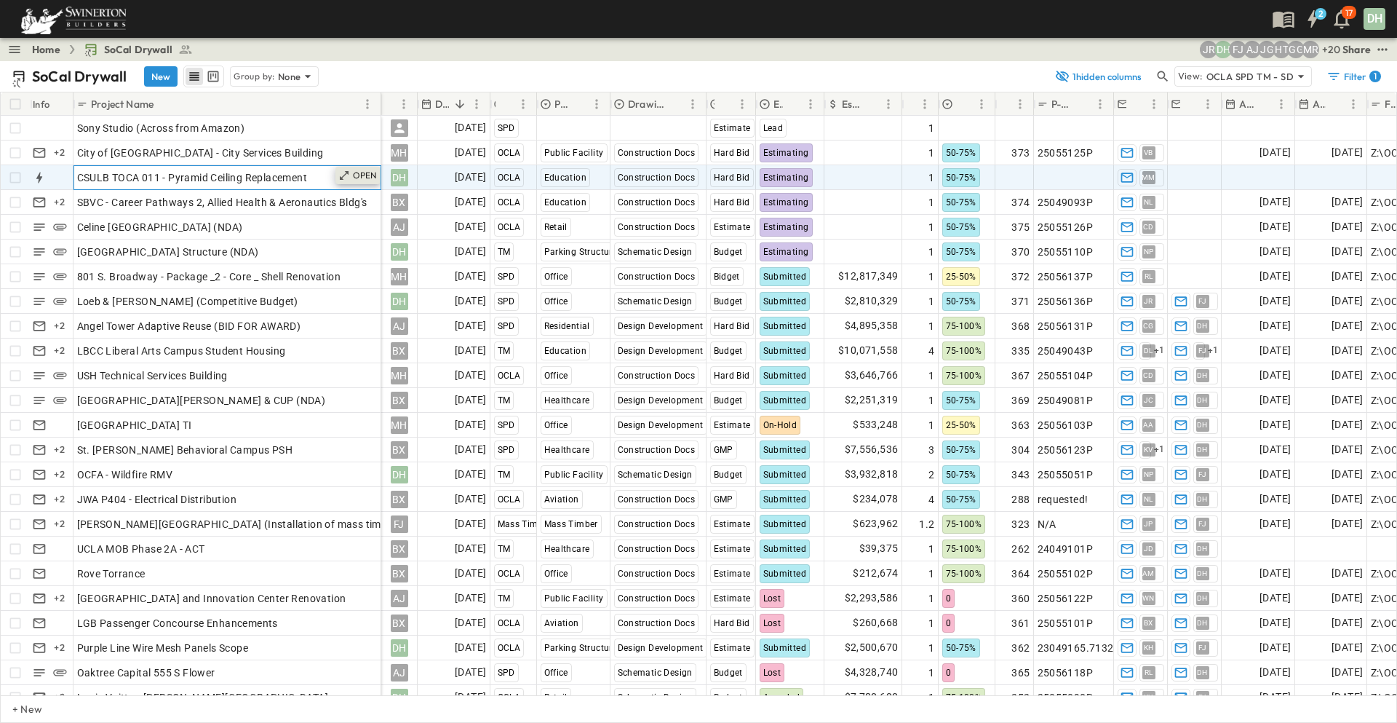
click at [367, 170] on p "OPEN" at bounding box center [365, 176] width 25 height 12
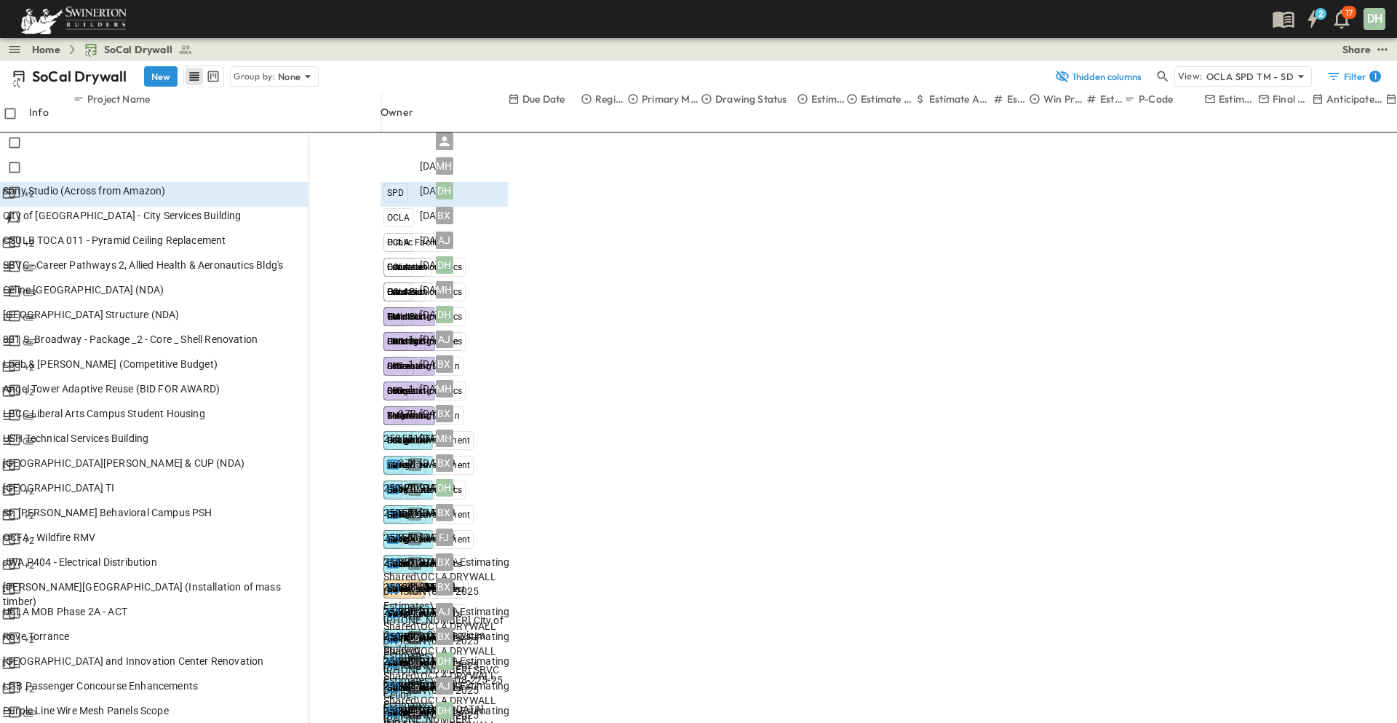
drag, startPoint x: 931, startPoint y: 150, endPoint x: 918, endPoint y: 146, distance: 13.1
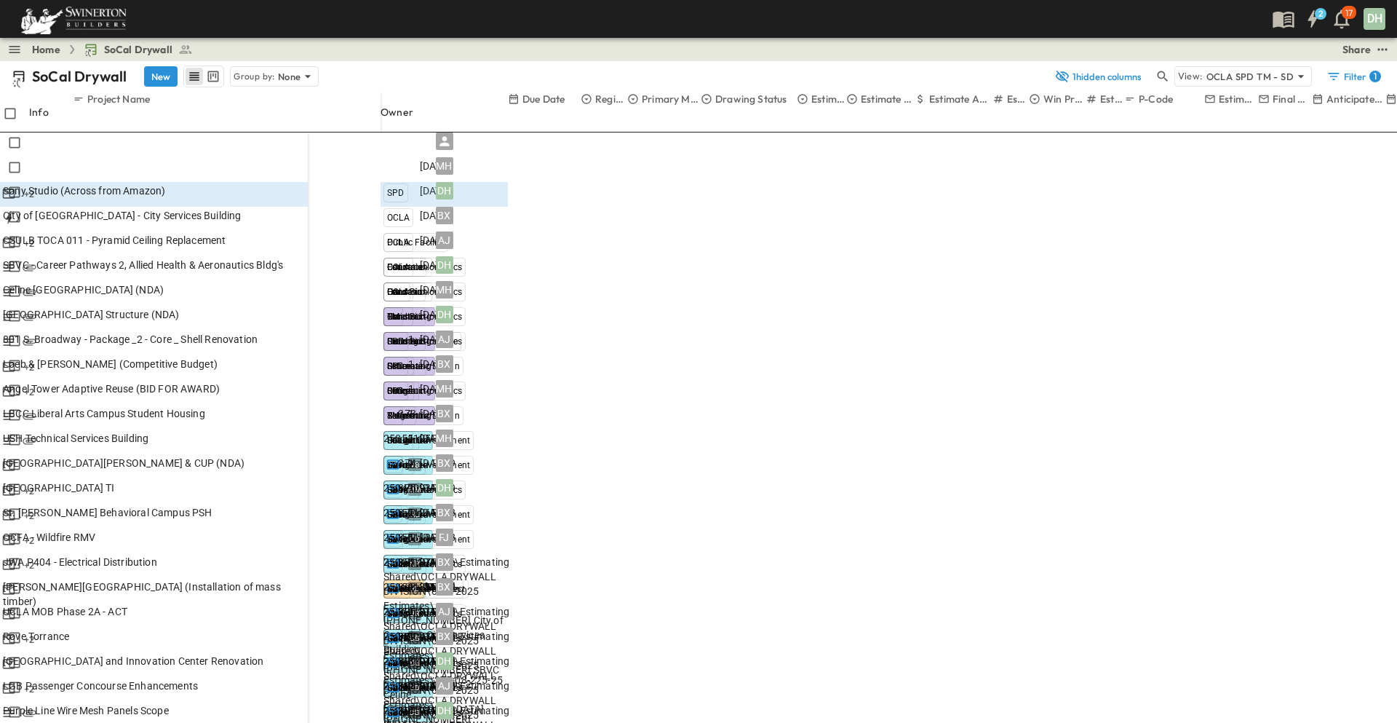
scroll to position [565, 0]
